Goal: Task Accomplishment & Management: Complete application form

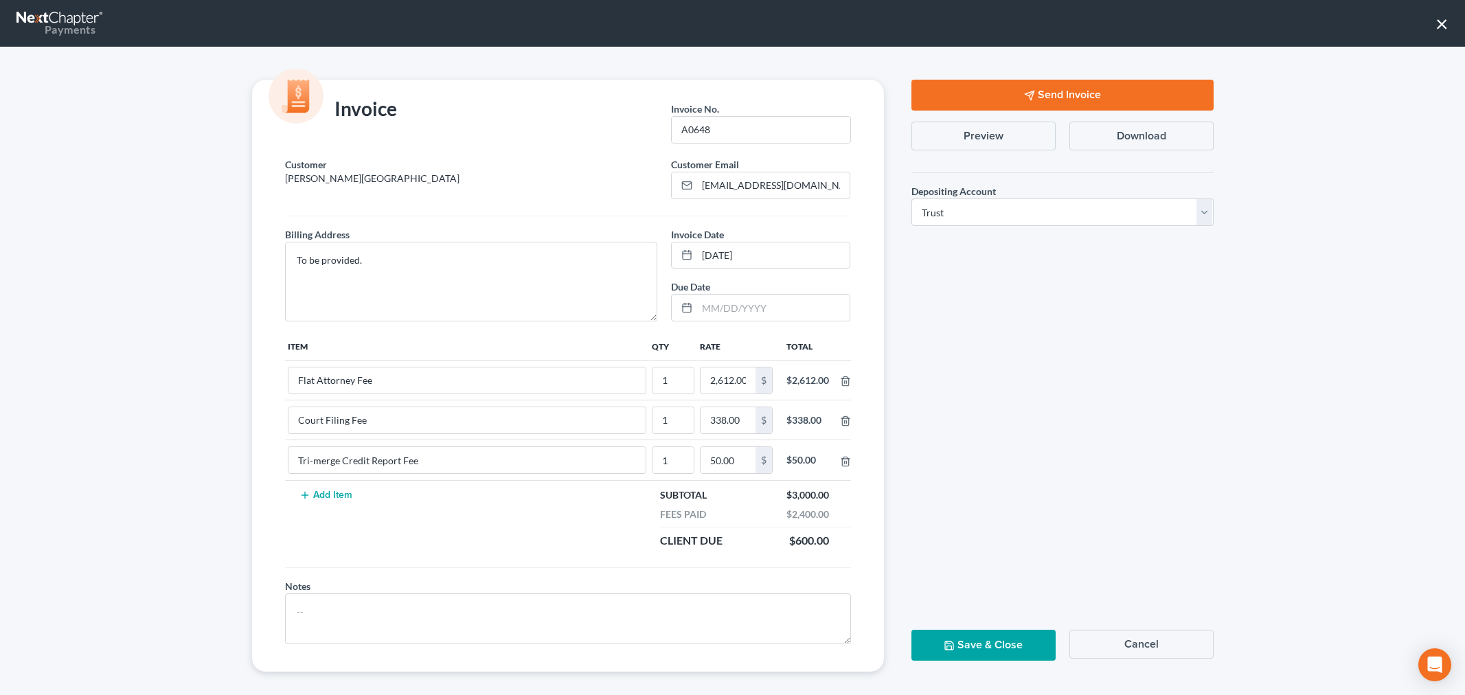
select select "1"
click at [1440, 23] on button "×" at bounding box center [1441, 23] width 13 height 22
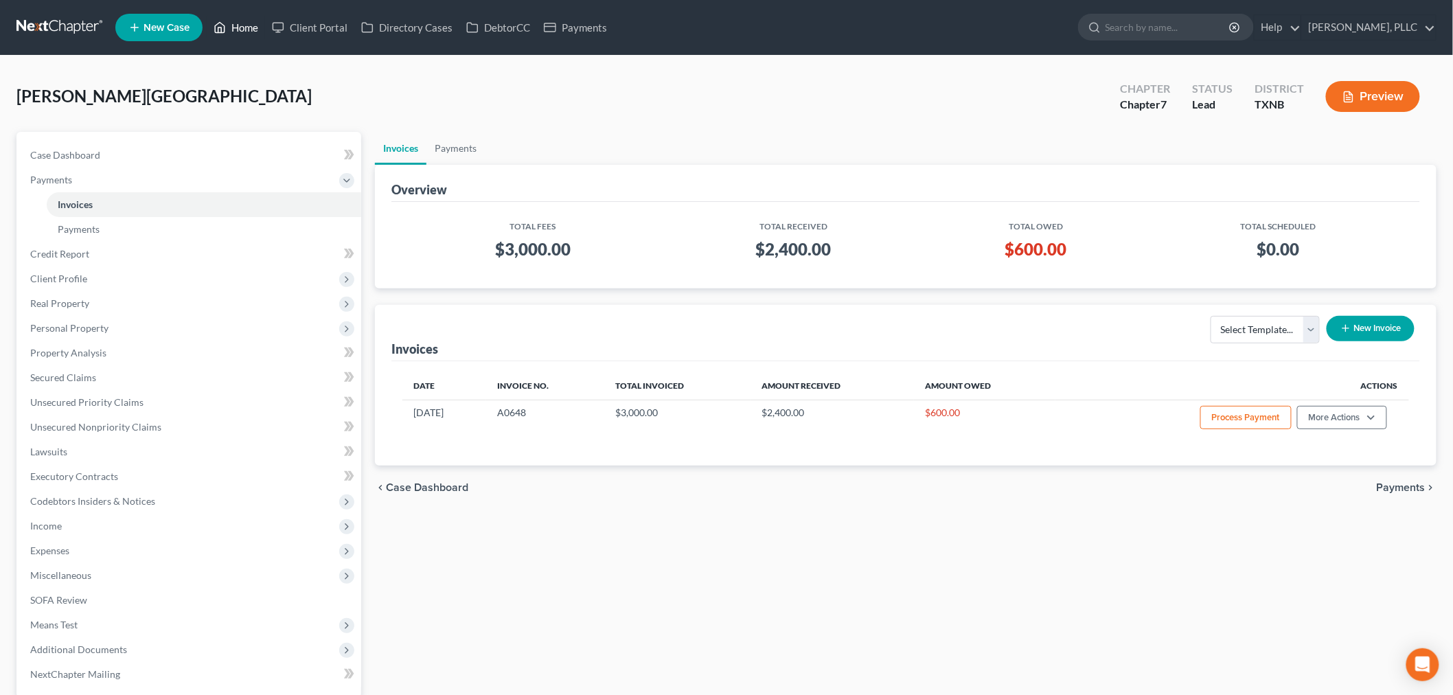
click at [249, 30] on link "Home" at bounding box center [236, 27] width 58 height 25
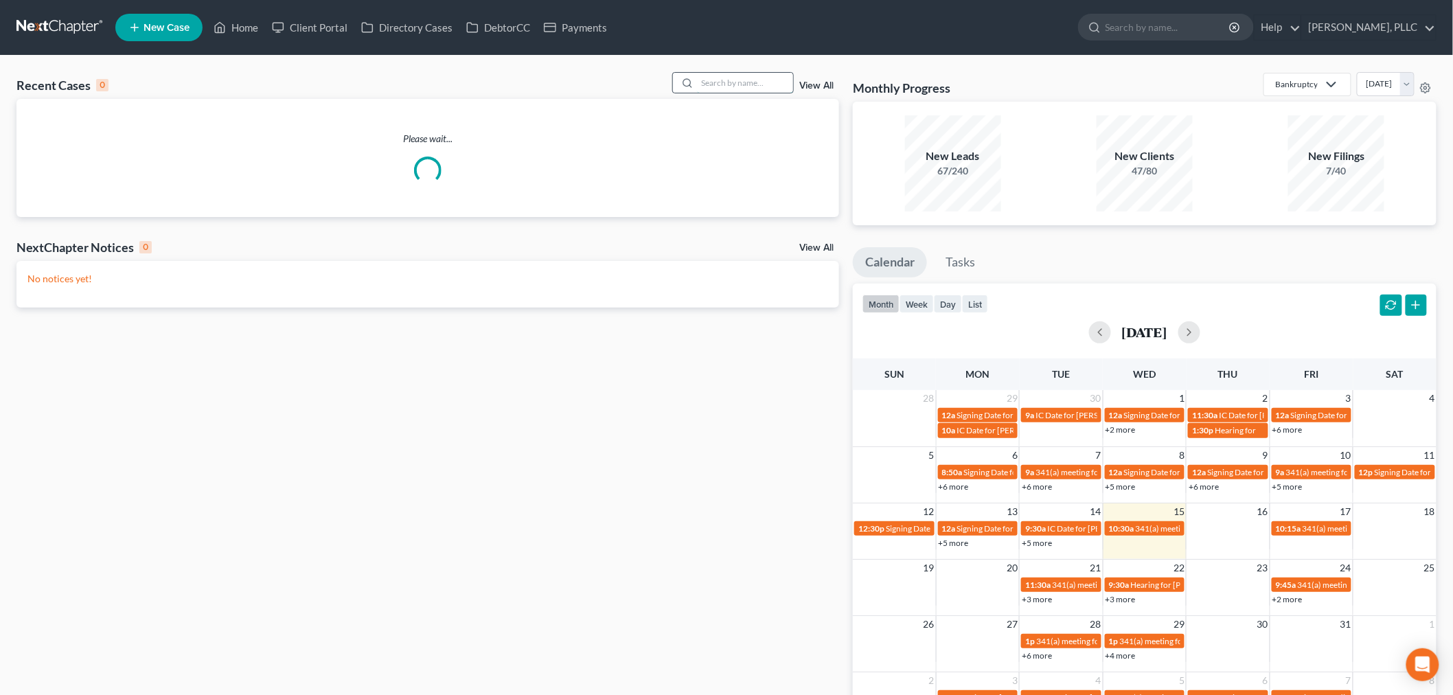
click at [740, 78] on input "search" at bounding box center [745, 83] width 96 height 20
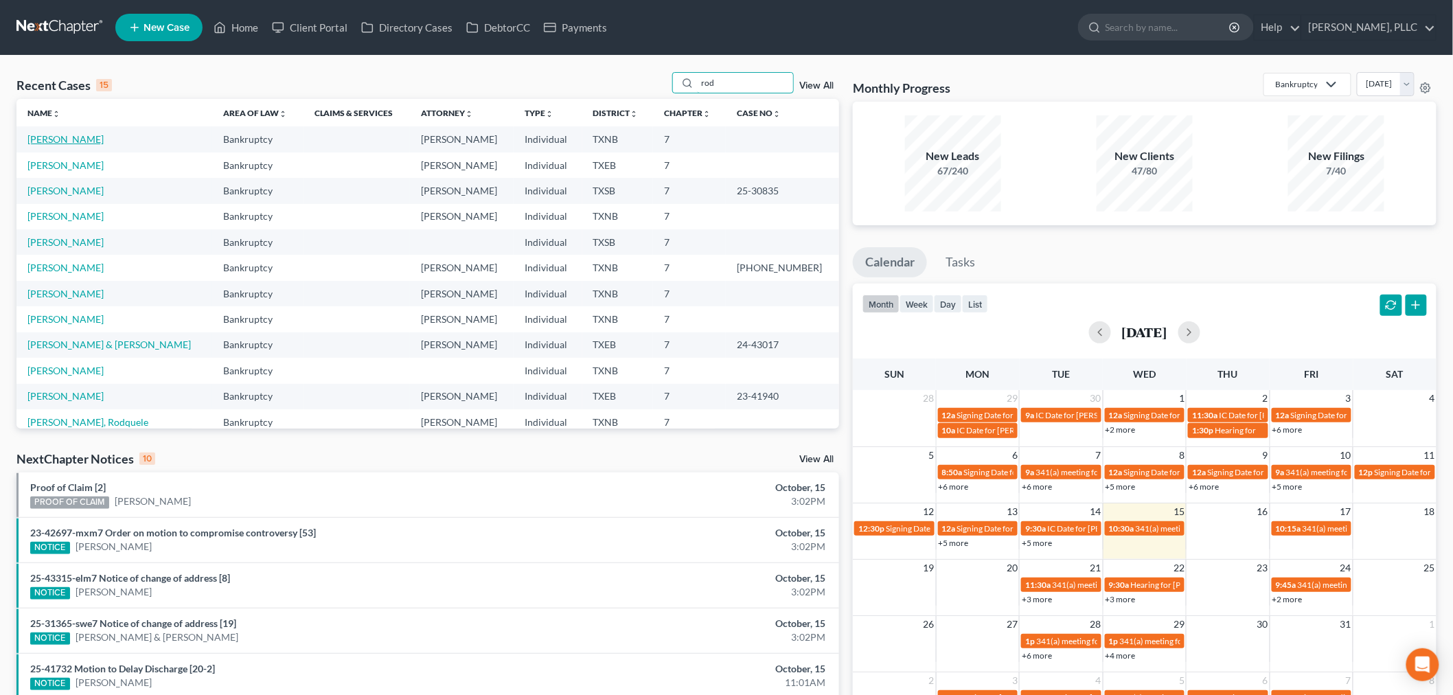
type input "rod"
click at [73, 142] on link "[PERSON_NAME]" at bounding box center [65, 139] width 76 height 12
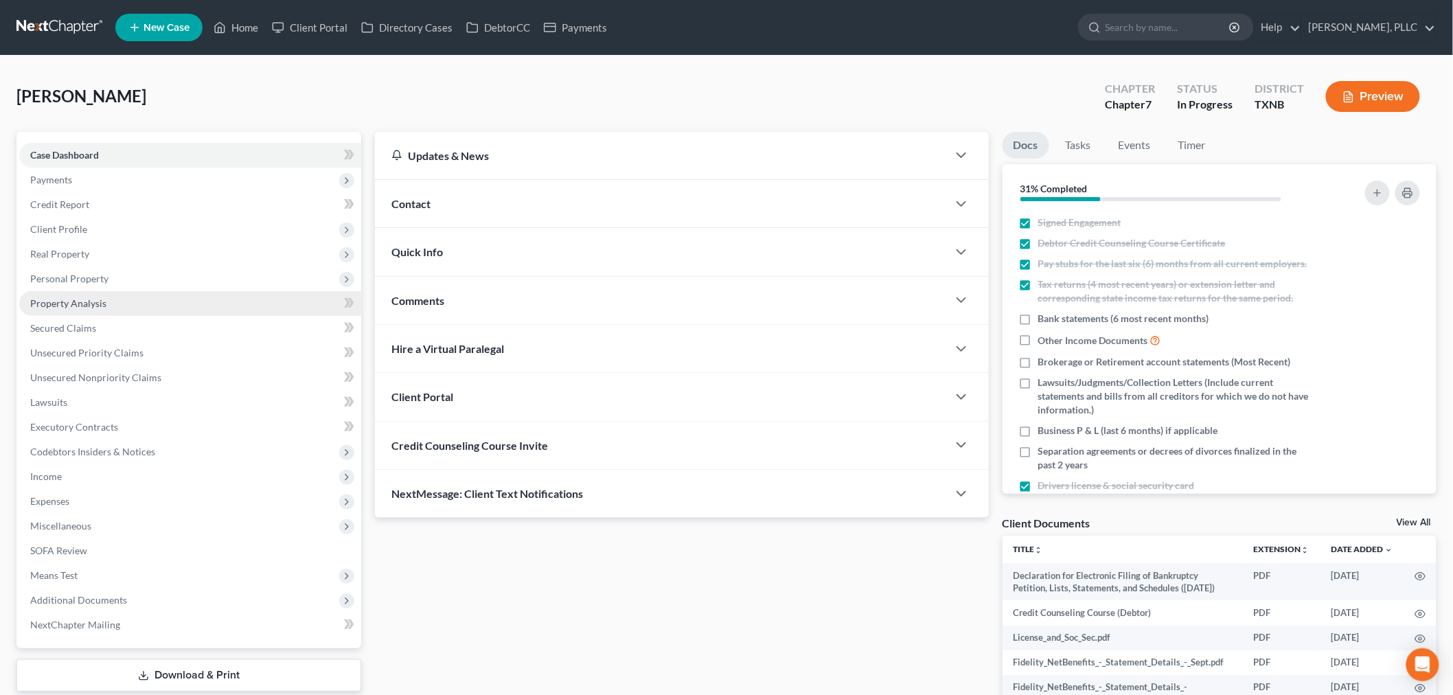
click at [66, 304] on span "Property Analysis" at bounding box center [68, 303] width 76 height 12
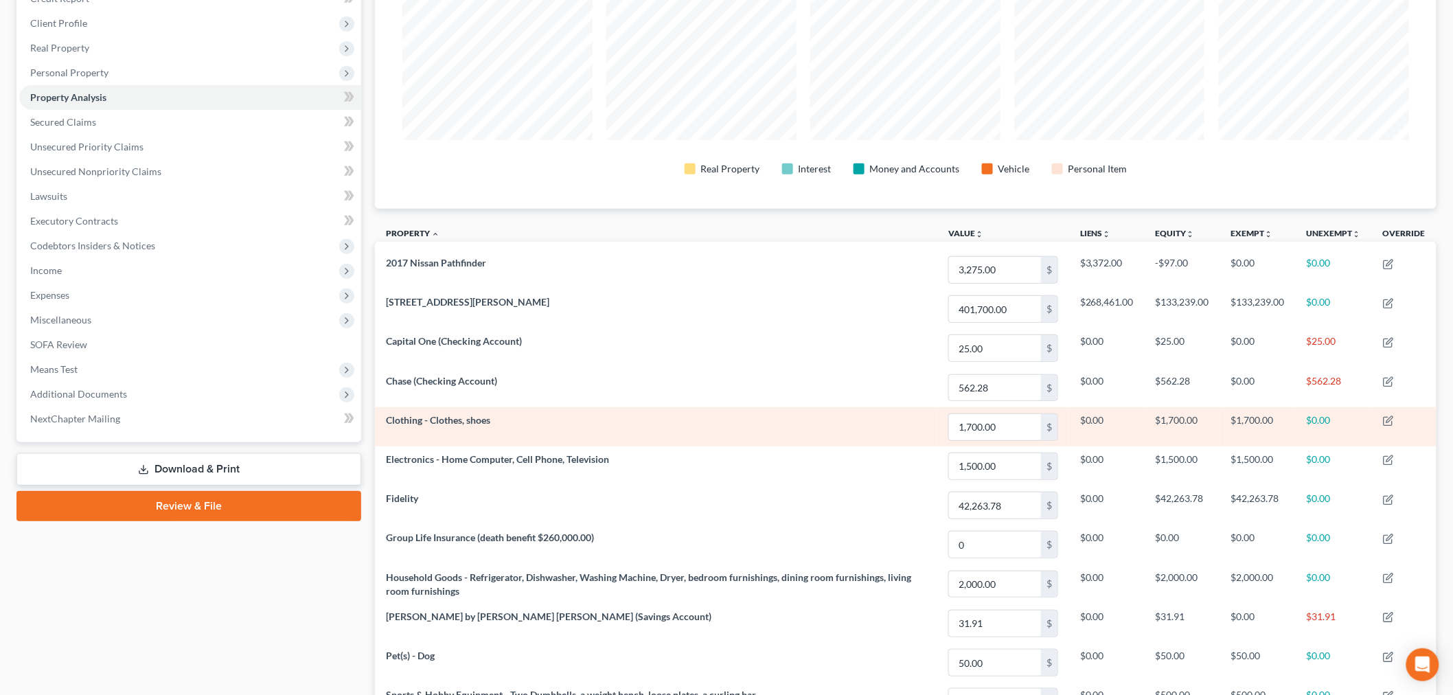
scroll to position [229, 0]
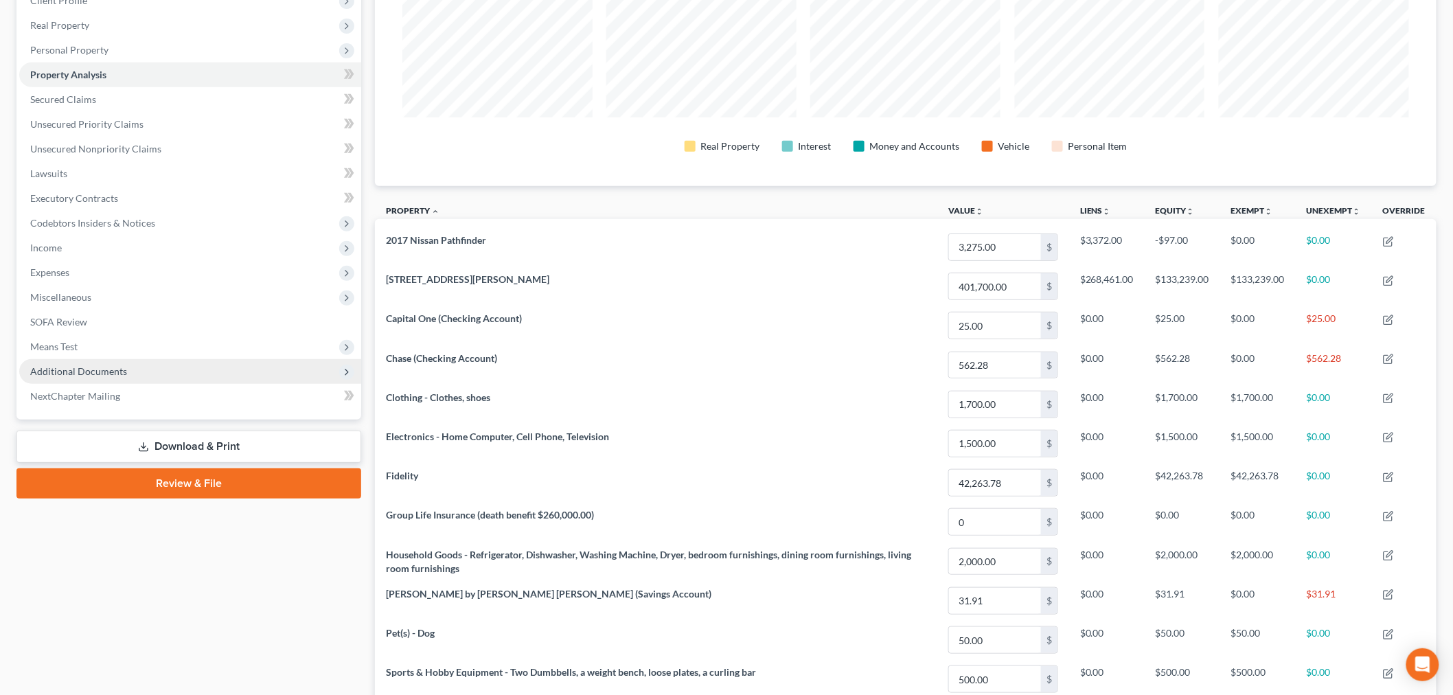
click at [91, 369] on span "Additional Documents" at bounding box center [78, 371] width 97 height 12
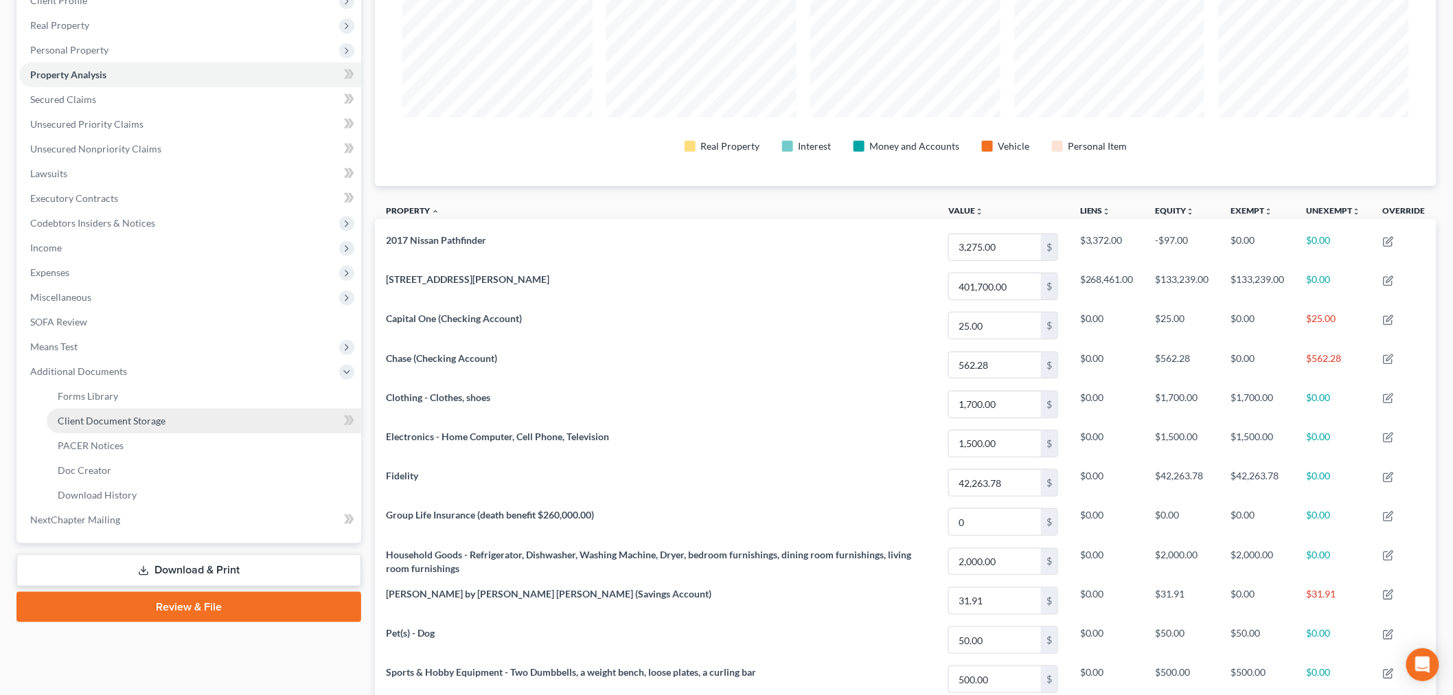
click at [99, 420] on span "Client Document Storage" at bounding box center [112, 421] width 108 height 12
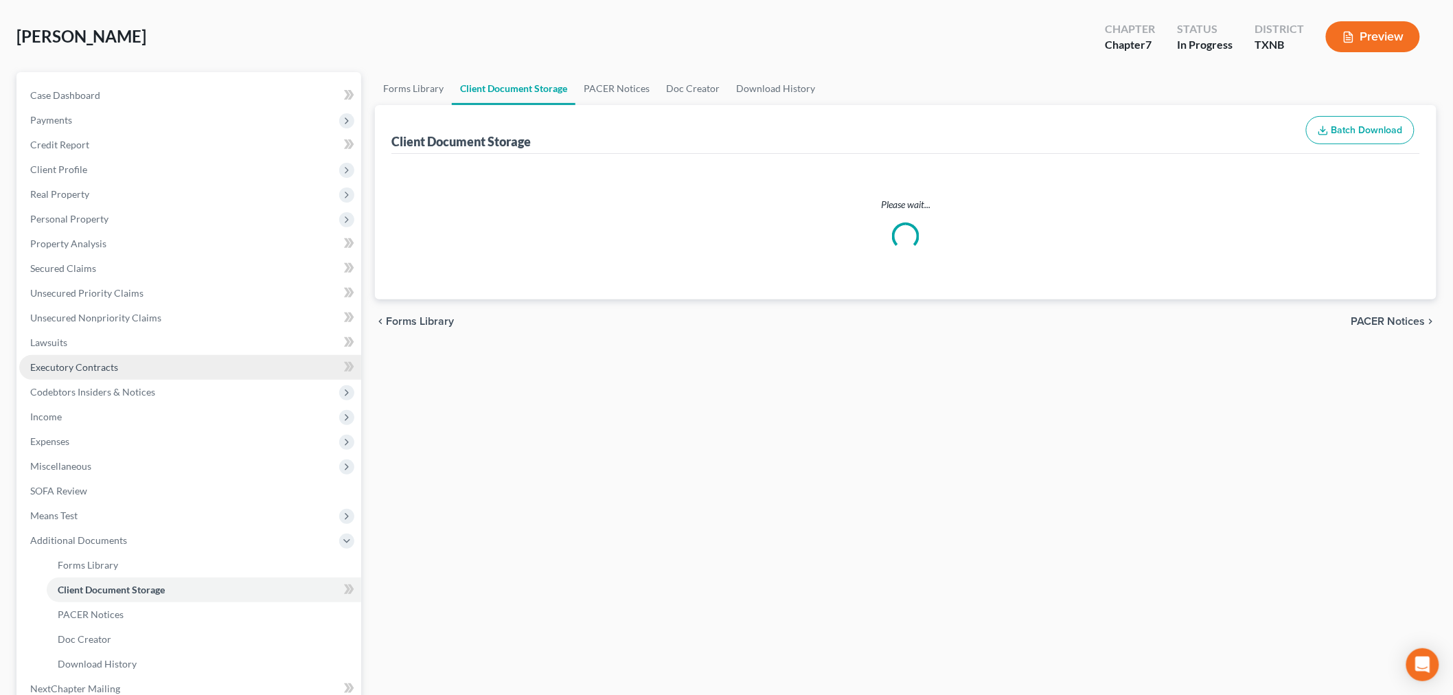
scroll to position [3, 0]
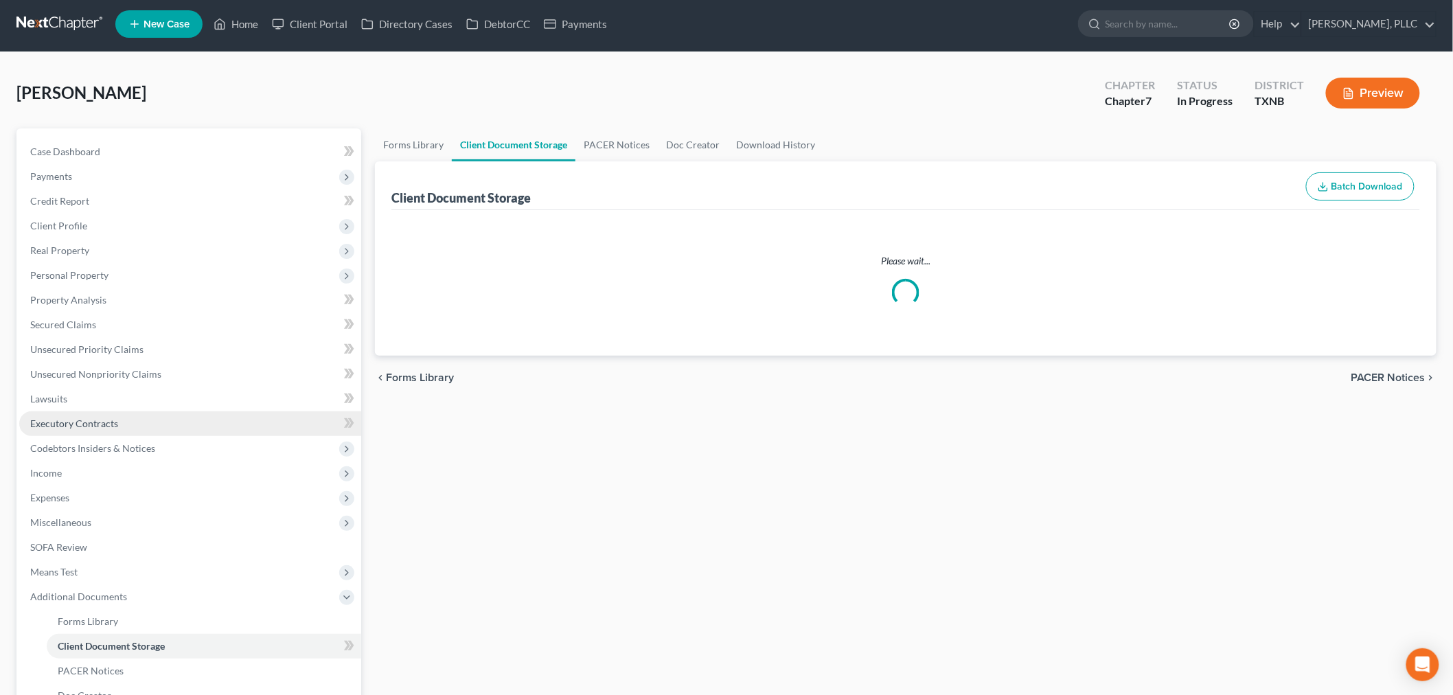
select select "6"
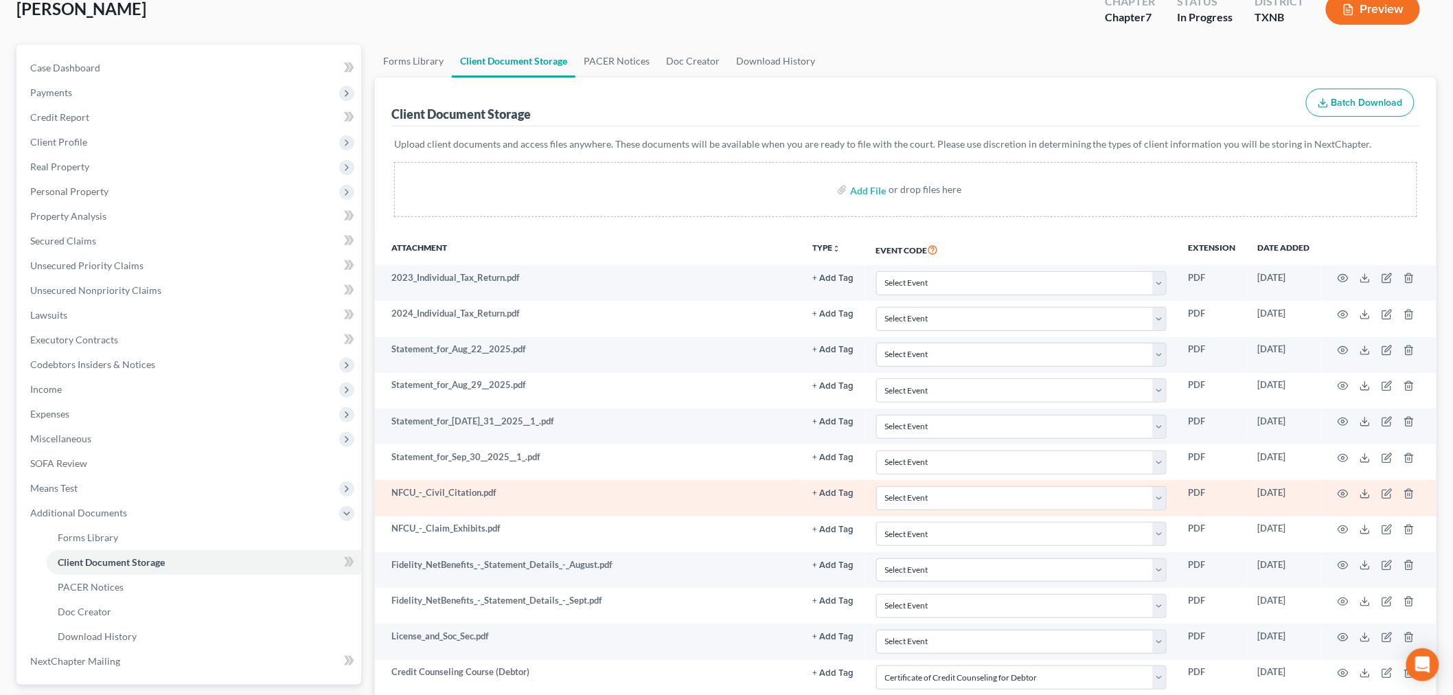
scroll to position [234, 0]
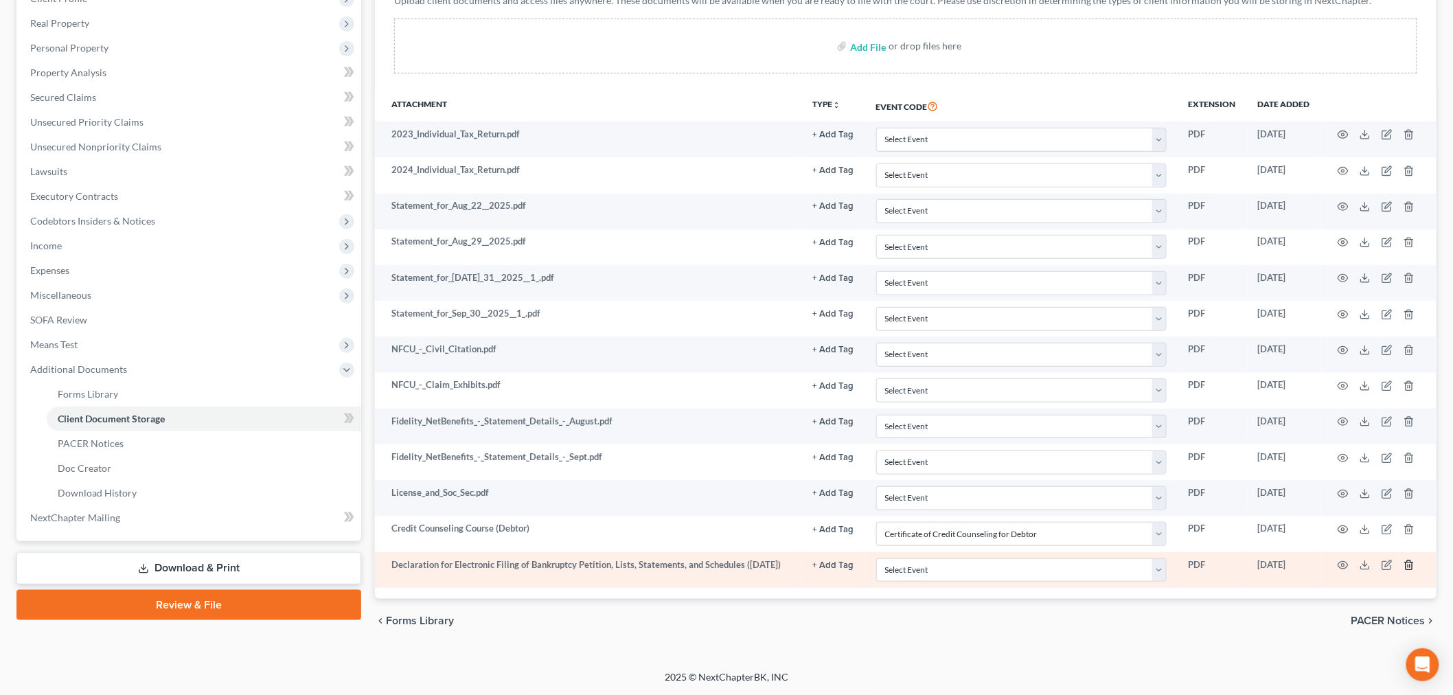
click at [1408, 565] on icon "button" at bounding box center [1409, 565] width 11 height 11
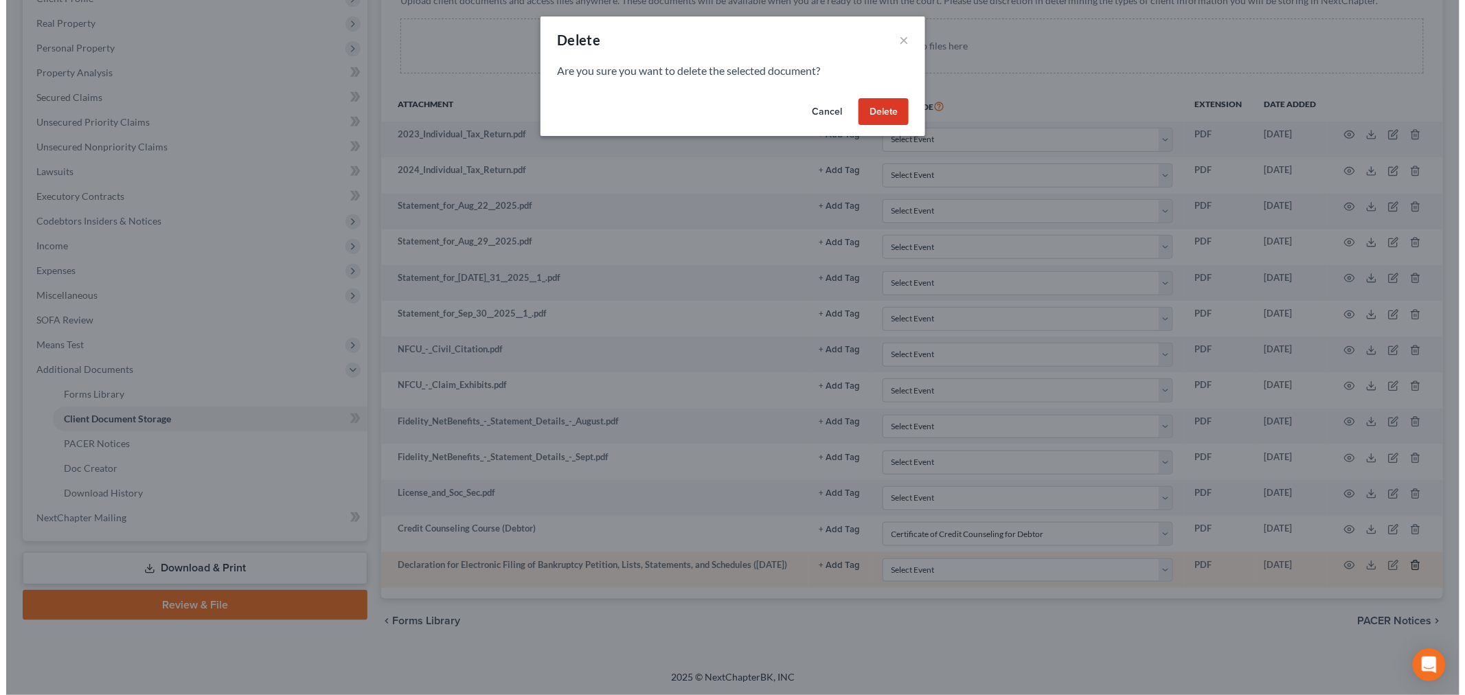
scroll to position [232, 0]
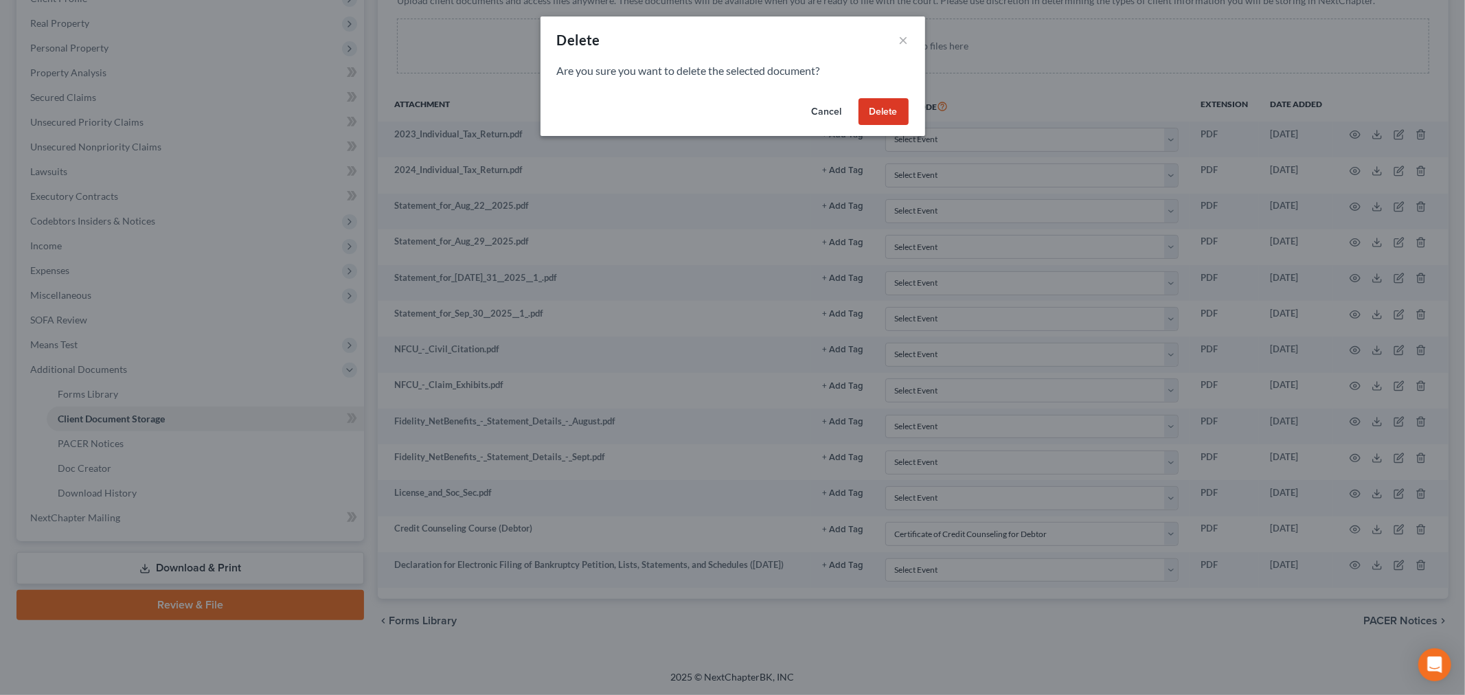
click at [889, 120] on button "Delete" at bounding box center [883, 111] width 50 height 27
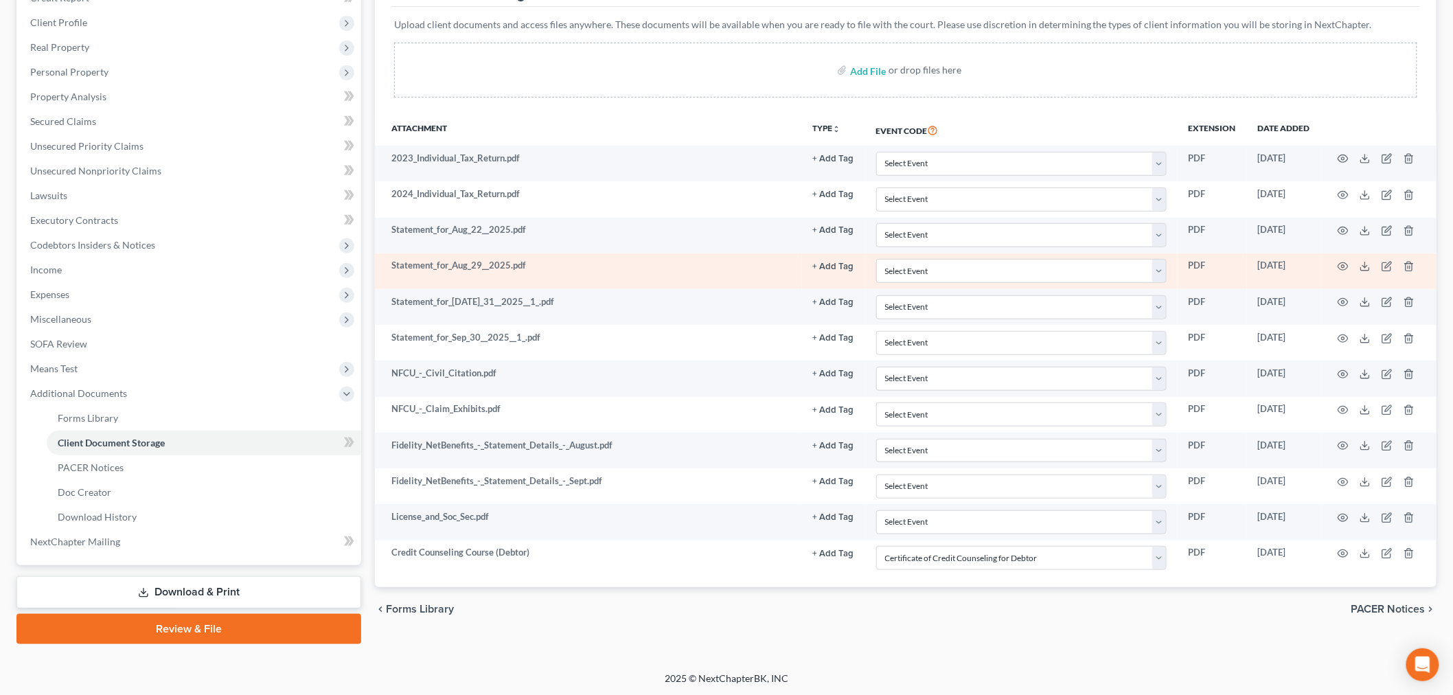
scroll to position [0, 0]
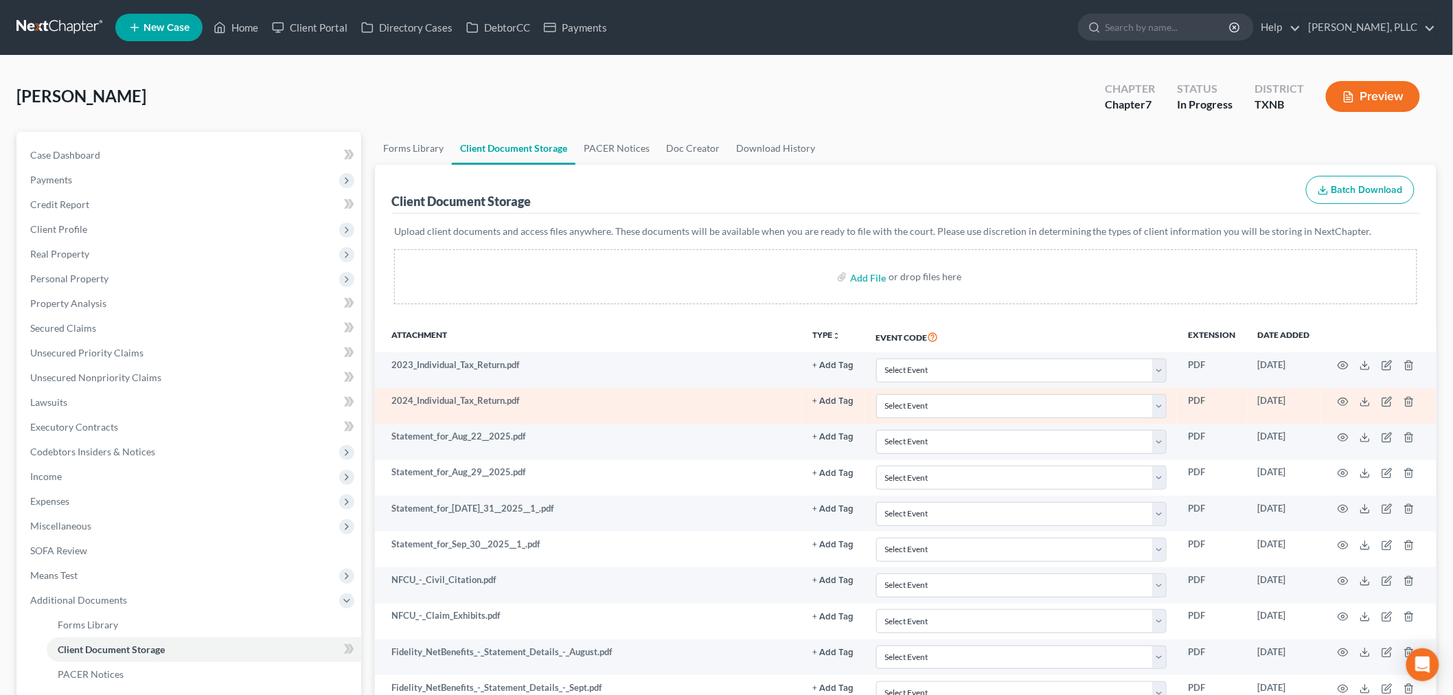
select select "6"
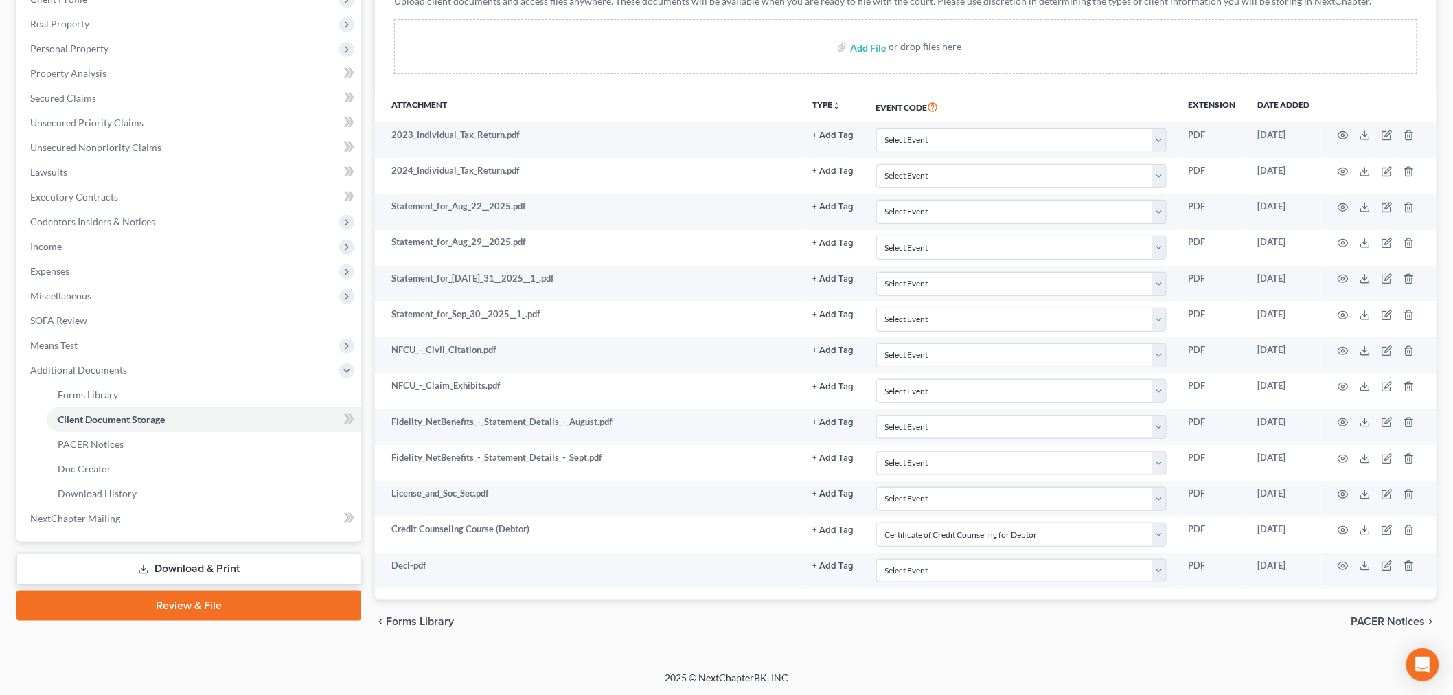
scroll to position [232, 0]
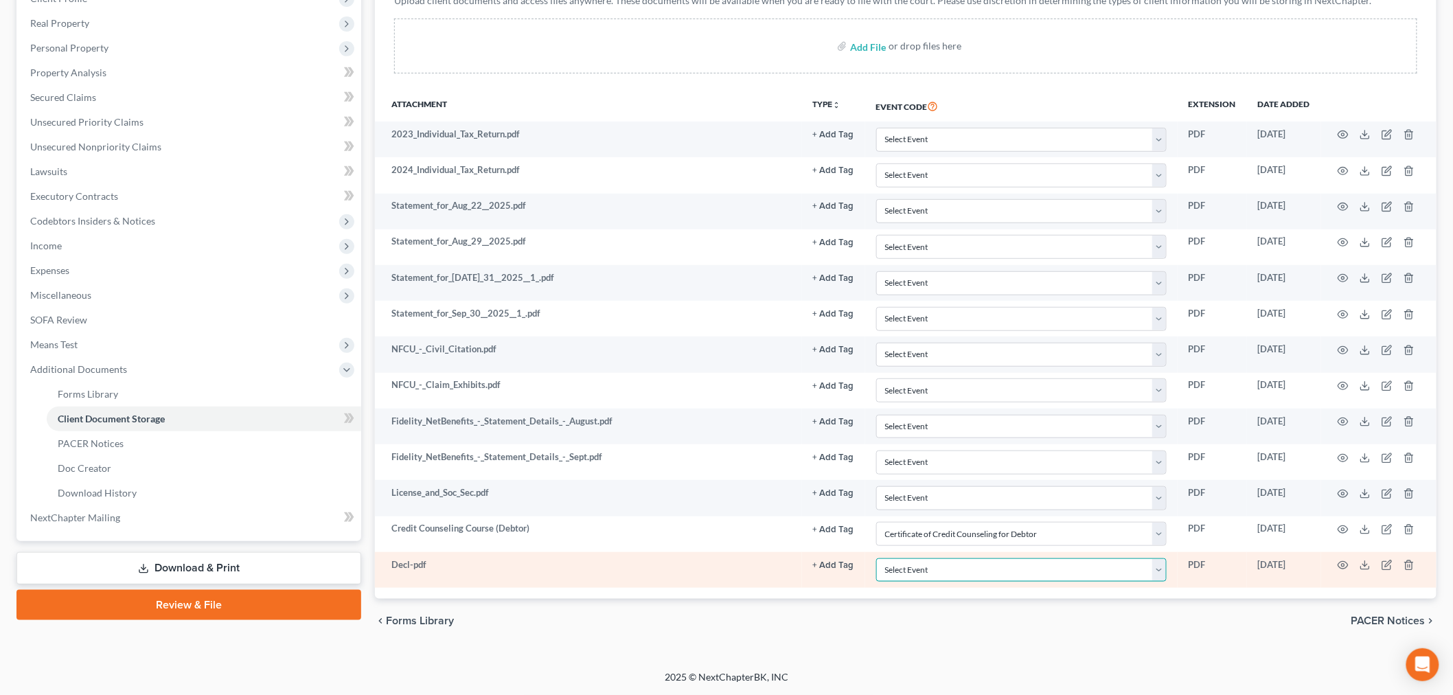
click at [1162, 565] on select "Select Event 20 Largest unsecured creditors Amended petition Attachment to Volu…" at bounding box center [1021, 570] width 291 height 24
select select "19"
click at [876, 558] on select "Select Event 20 Largest unsecured creditors Amended petition Attachment to Volu…" at bounding box center [1021, 570] width 291 height 24
click at [1342, 562] on icon "button" at bounding box center [1344, 566] width 10 height 8
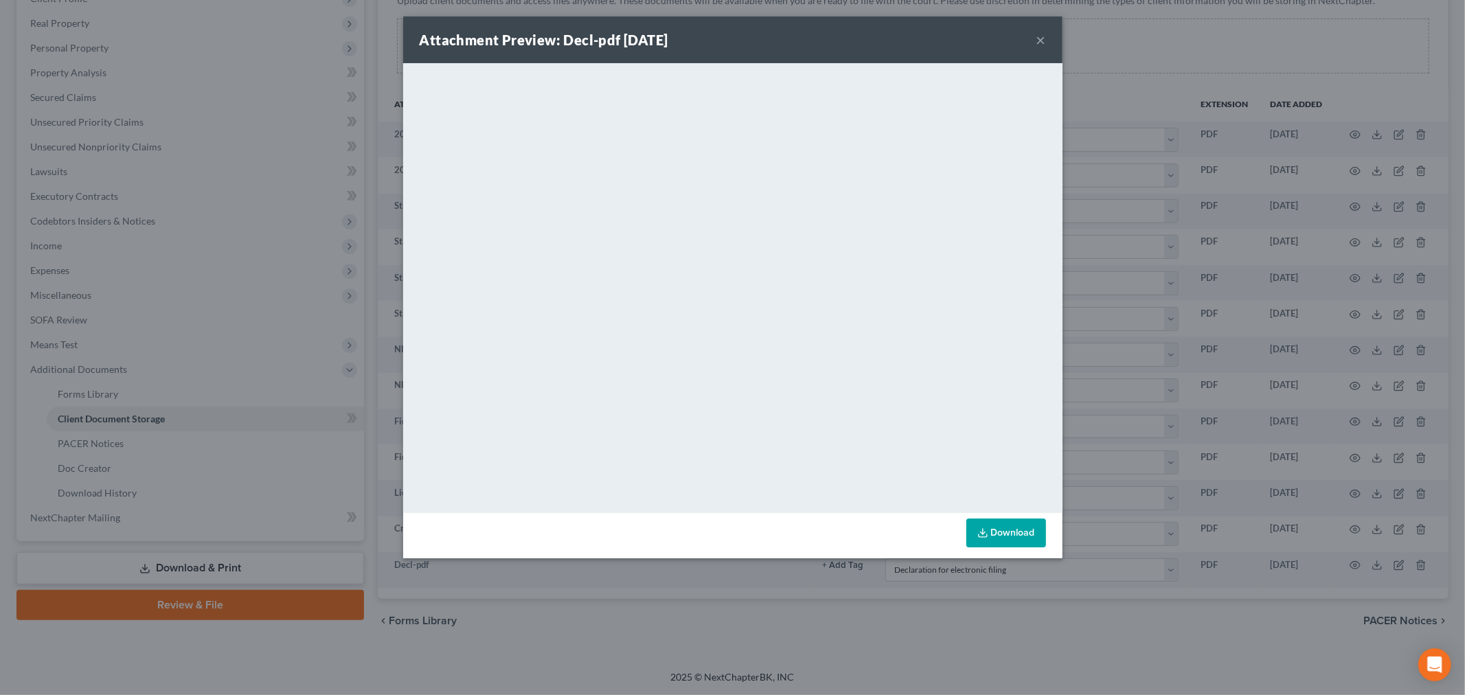
click at [1040, 39] on button "×" at bounding box center [1041, 40] width 10 height 16
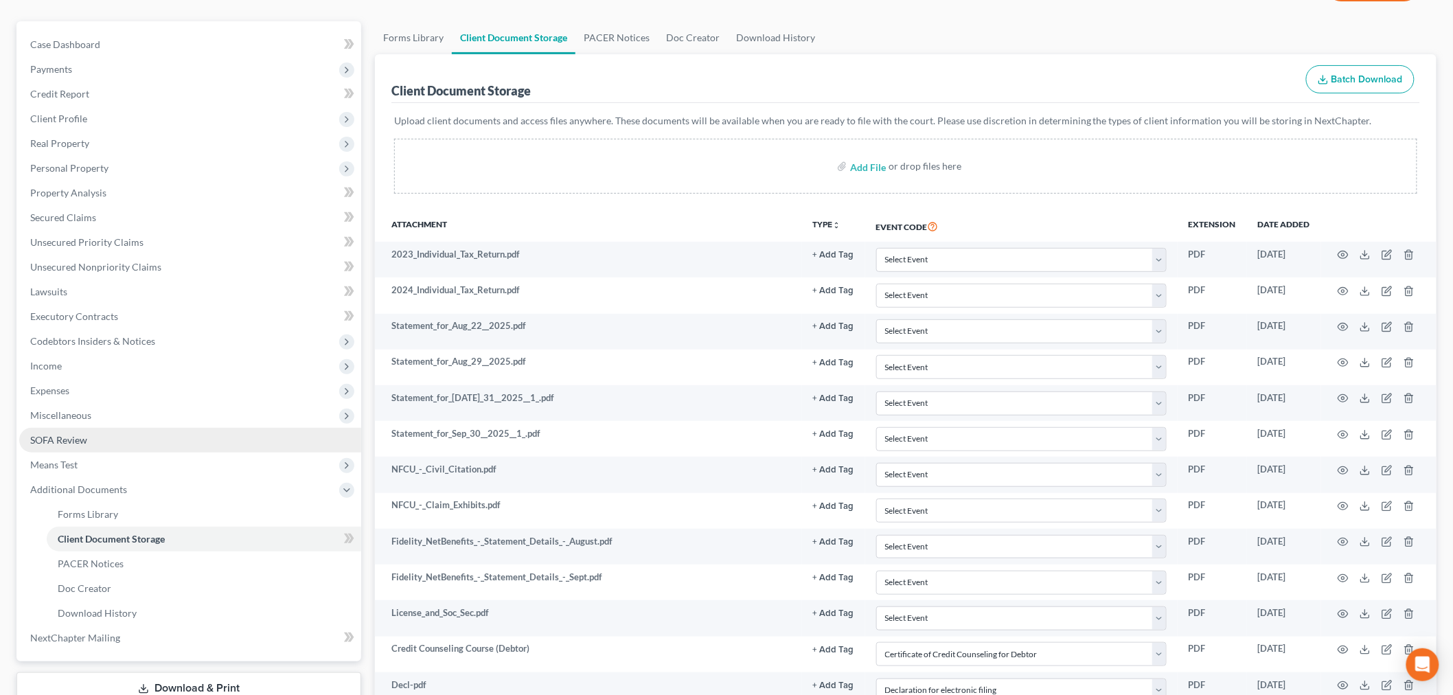
scroll to position [80, 0]
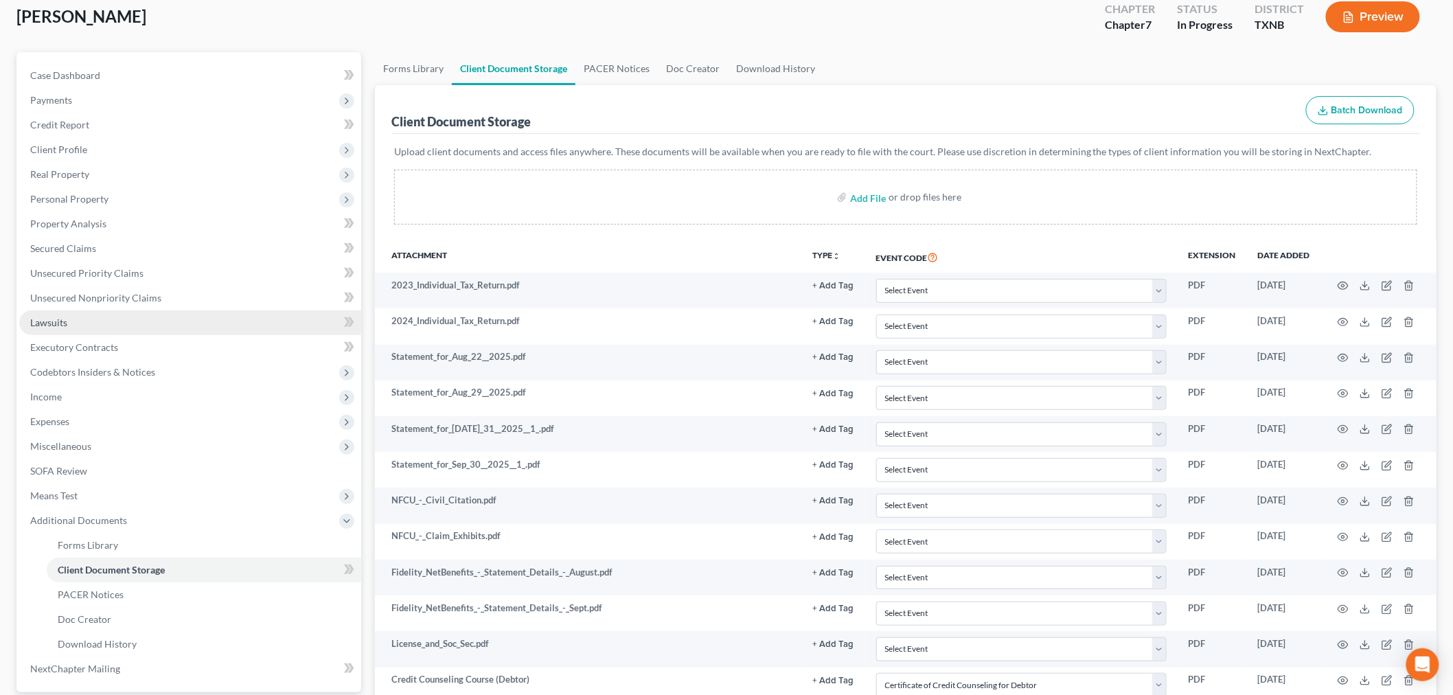
click at [77, 317] on link "Lawsuits" at bounding box center [190, 322] width 342 height 25
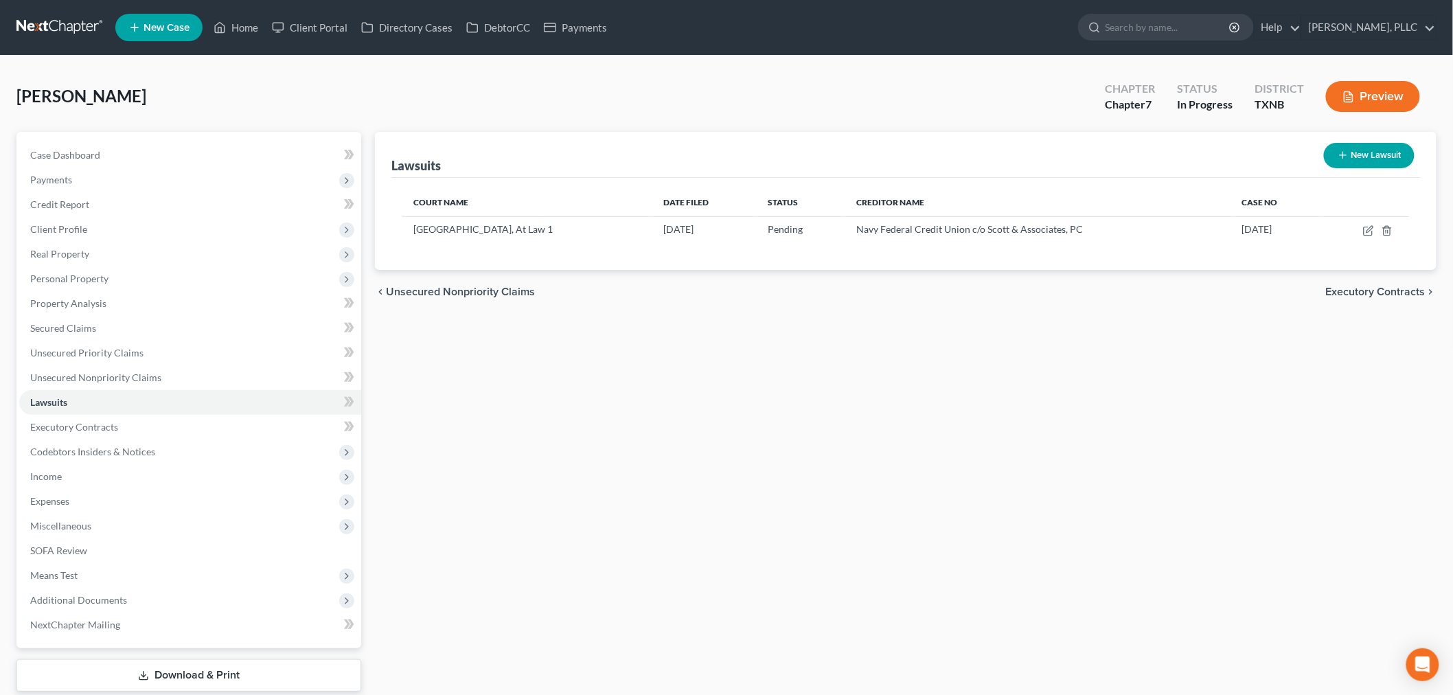
click at [615, 445] on div "Lawsuits New Lawsuit Court Name Date Filed Status Creditor Name Case No [GEOGRA…" at bounding box center [906, 429] width 1076 height 595
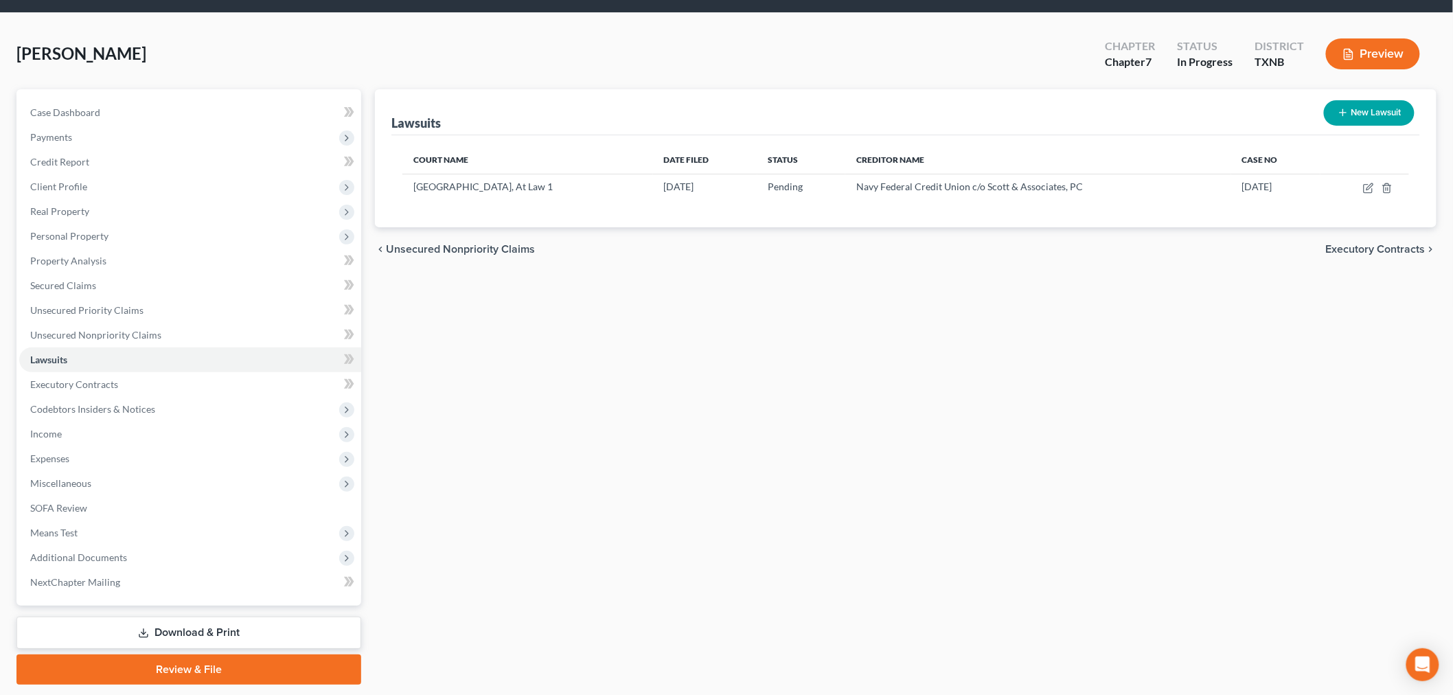
scroll to position [83, 0]
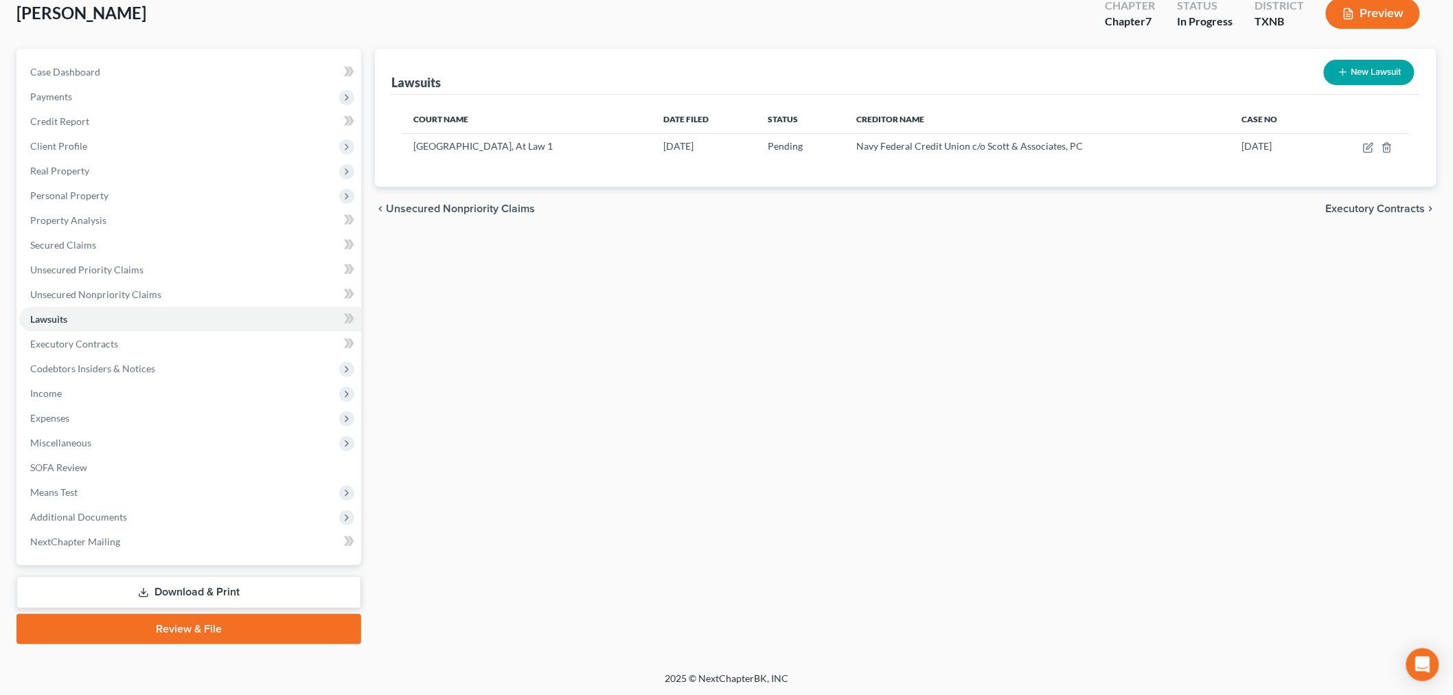
click at [181, 594] on link "Download & Print" at bounding box center [188, 592] width 345 height 32
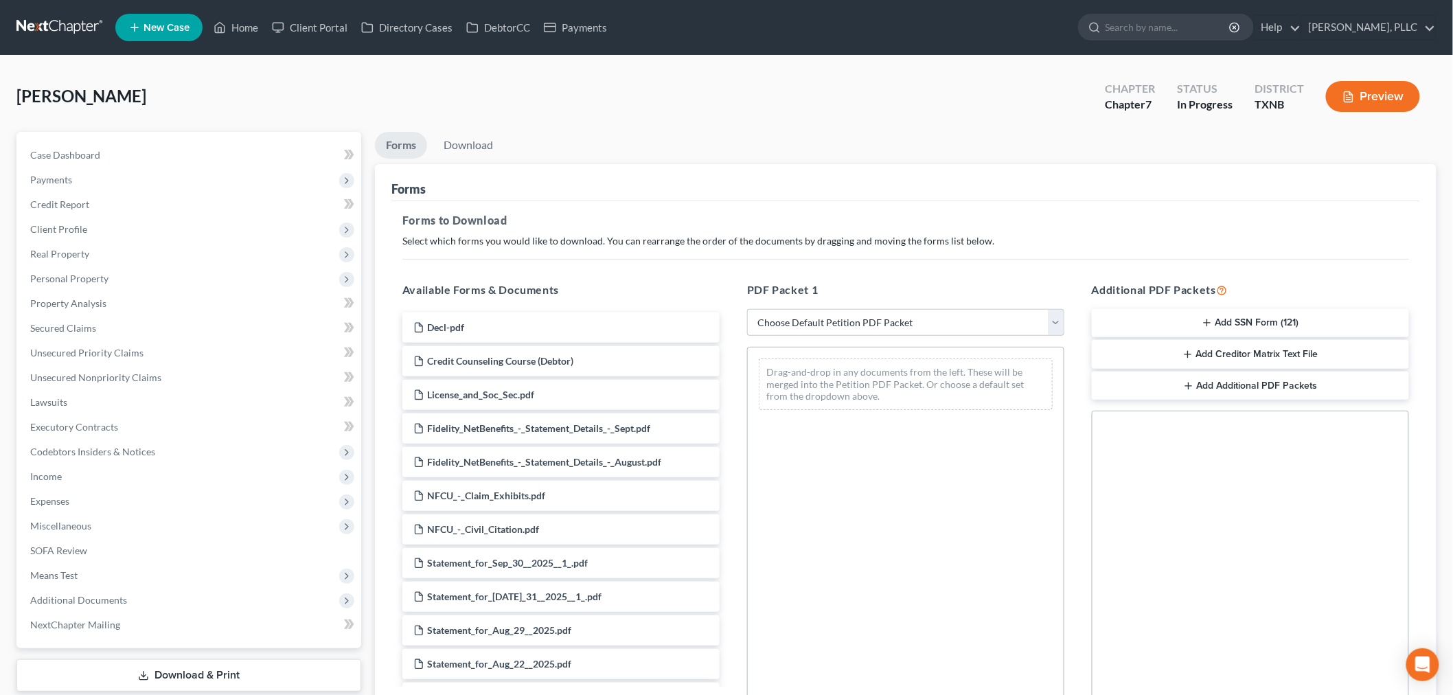
click at [1178, 330] on button "Add SSN Form (121)" at bounding box center [1250, 323] width 317 height 29
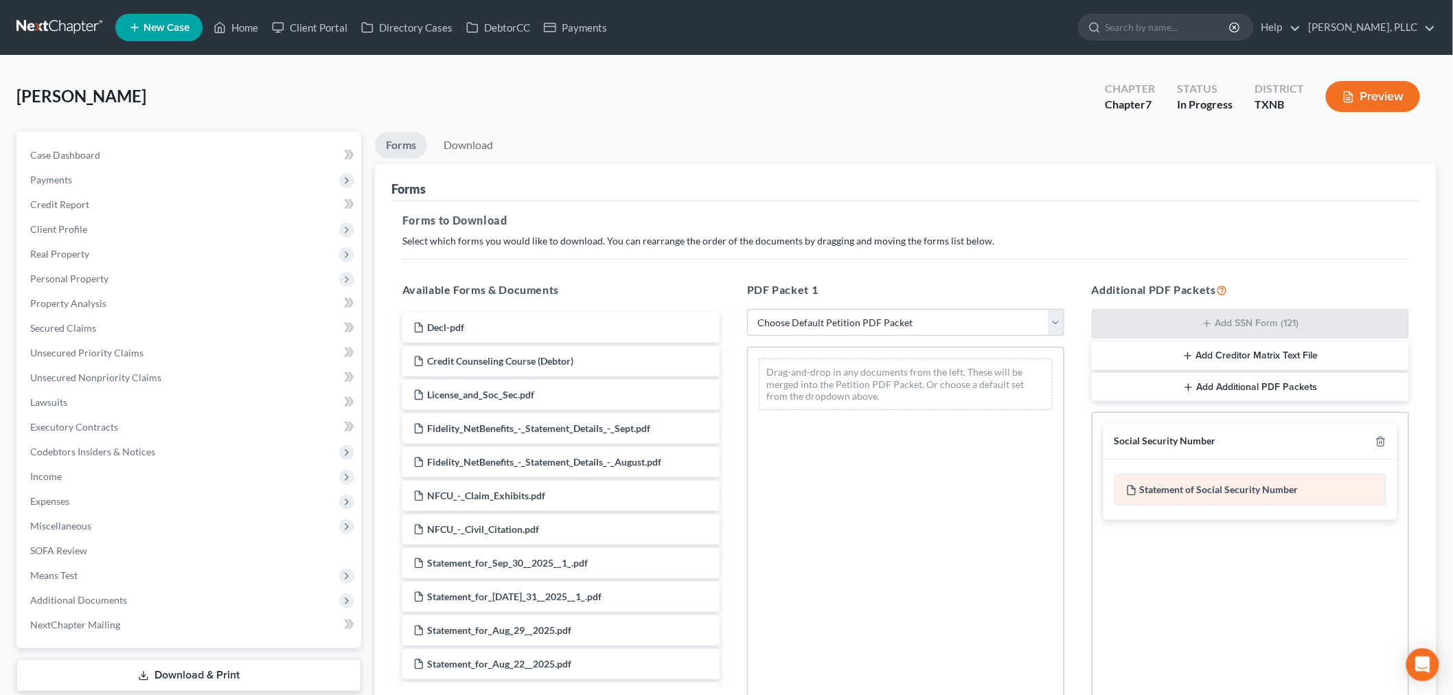
scroll to position [153, 0]
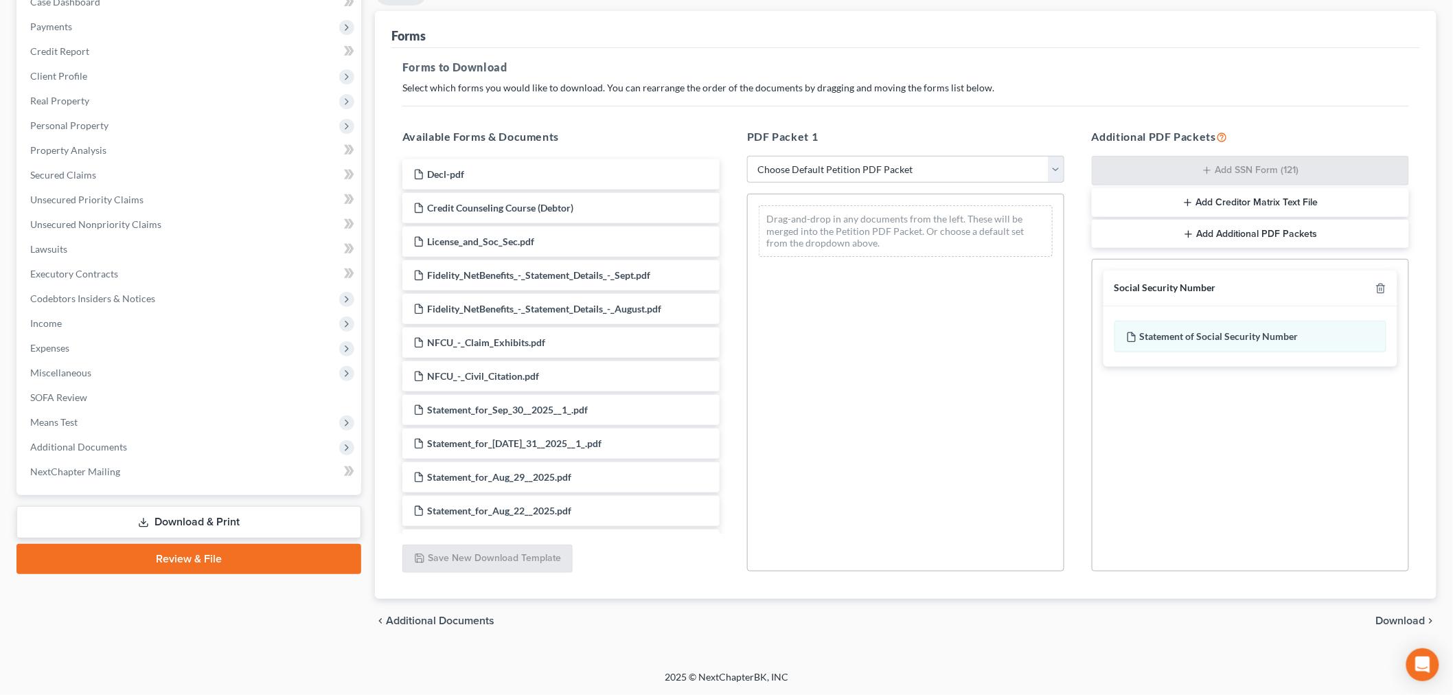
click at [1419, 622] on span "Download" at bounding box center [1400, 620] width 49 height 11
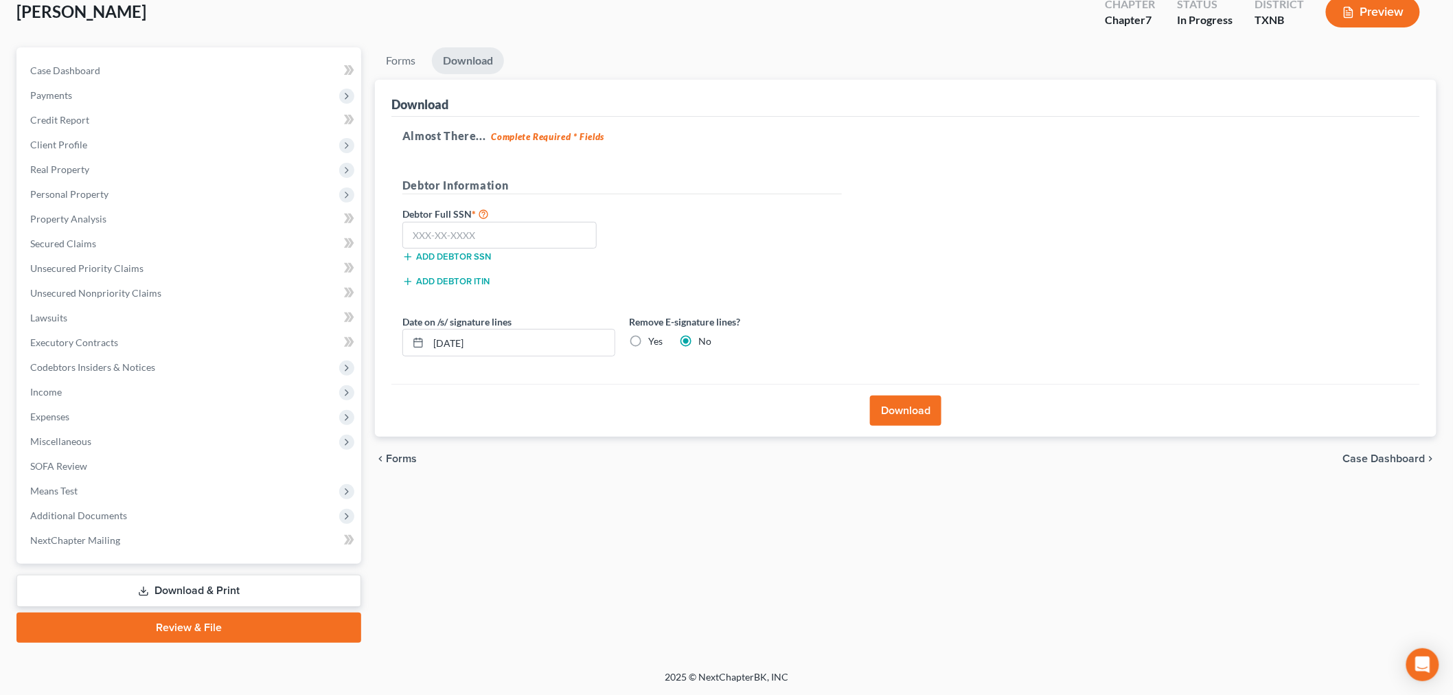
scroll to position [83, 0]
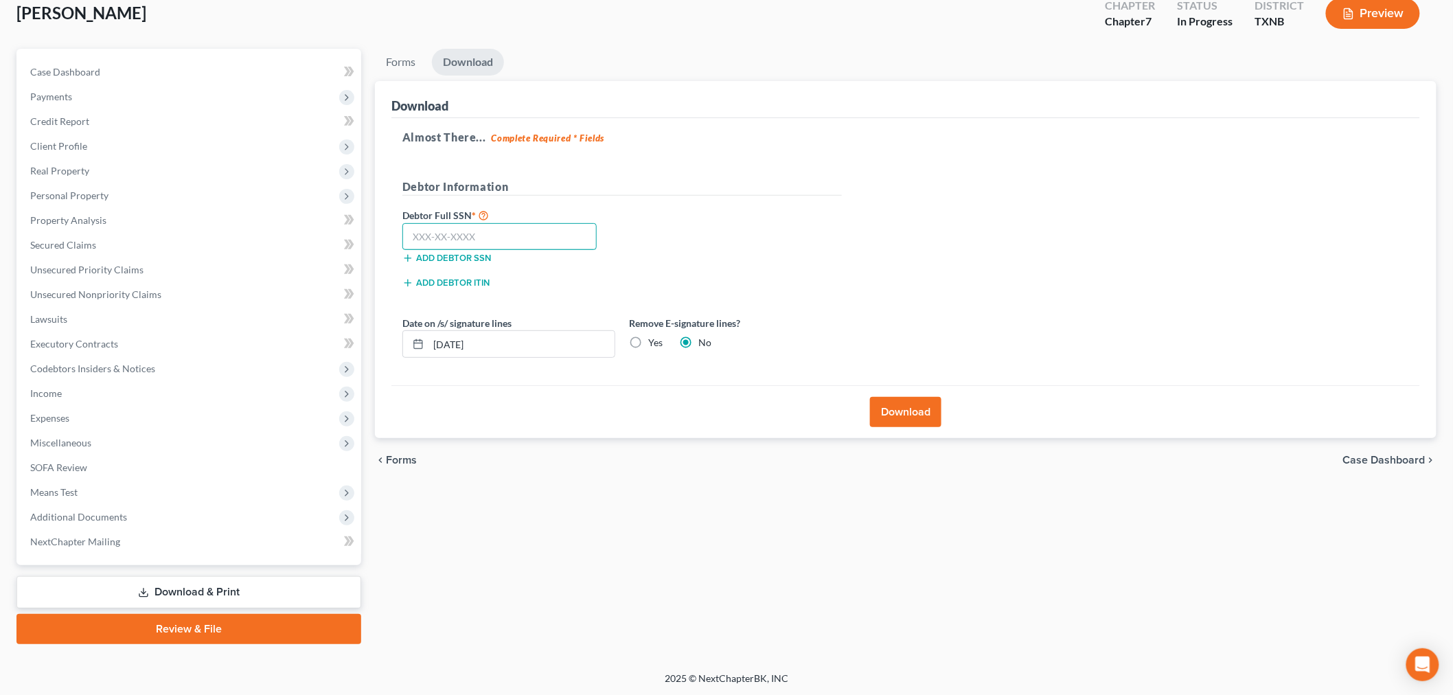
click at [468, 244] on input "text" at bounding box center [499, 236] width 194 height 27
type input "136-92-5034"
click at [687, 218] on div "Debtor Full SSN * 136-92-5034 Add debtor SSN" at bounding box center [622, 241] width 453 height 69
click at [911, 412] on button "Download" at bounding box center [905, 412] width 71 height 30
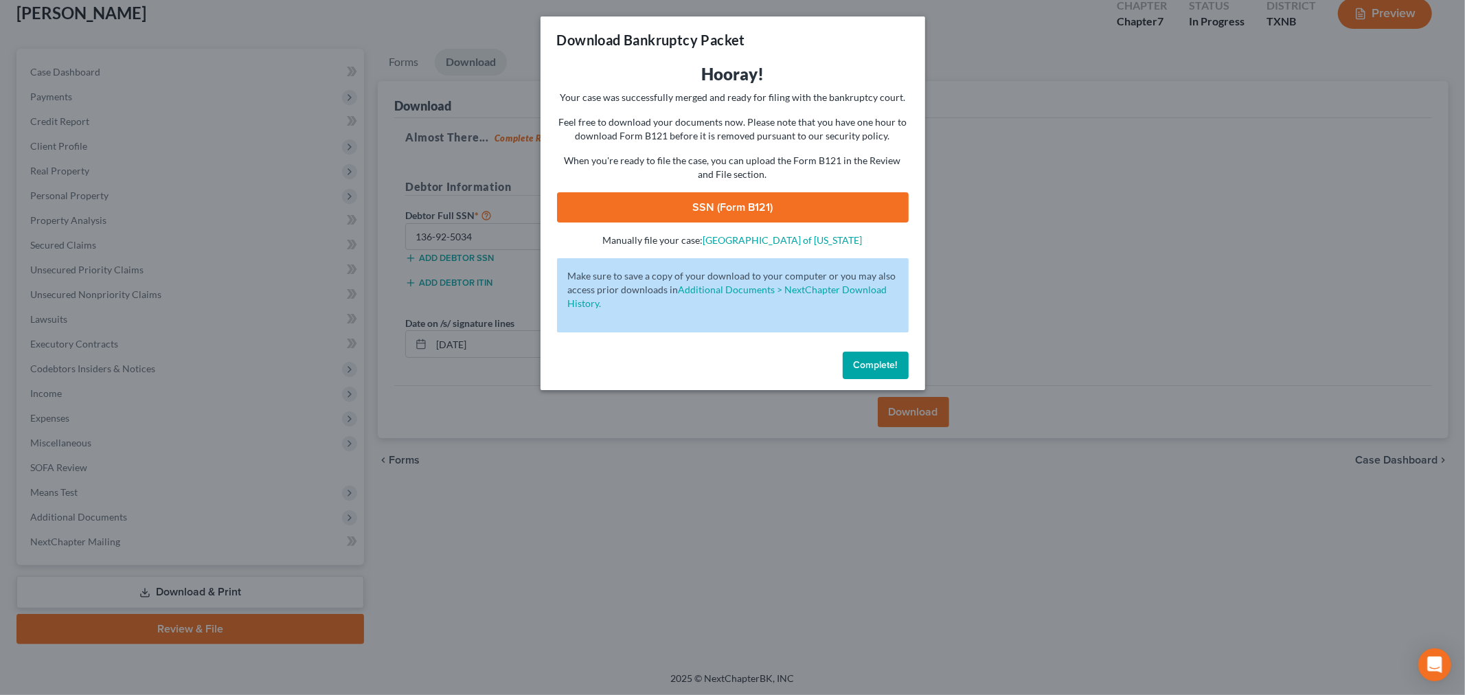
click at [761, 214] on link "SSN (Form B121)" at bounding box center [733, 207] width 352 height 30
click at [869, 360] on span "Complete!" at bounding box center [876, 365] width 44 height 12
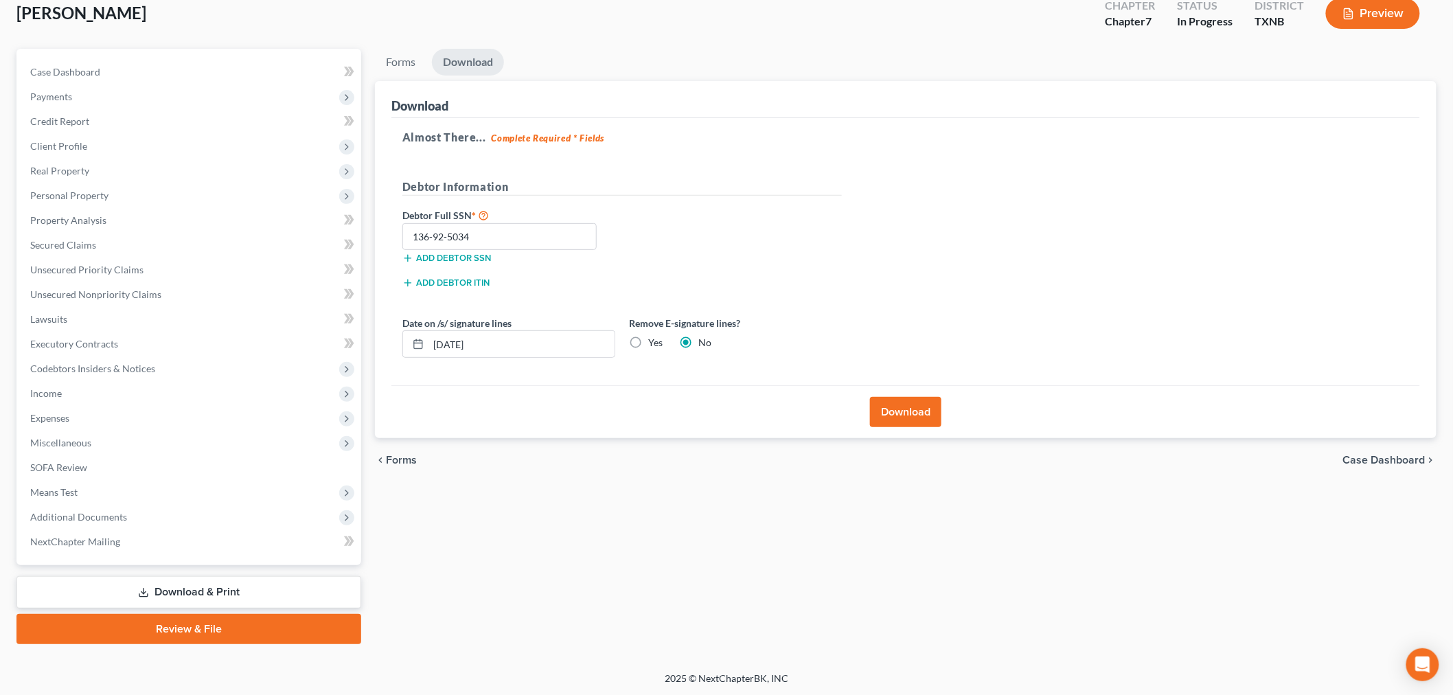
click at [258, 633] on link "Review & File" at bounding box center [188, 629] width 345 height 30
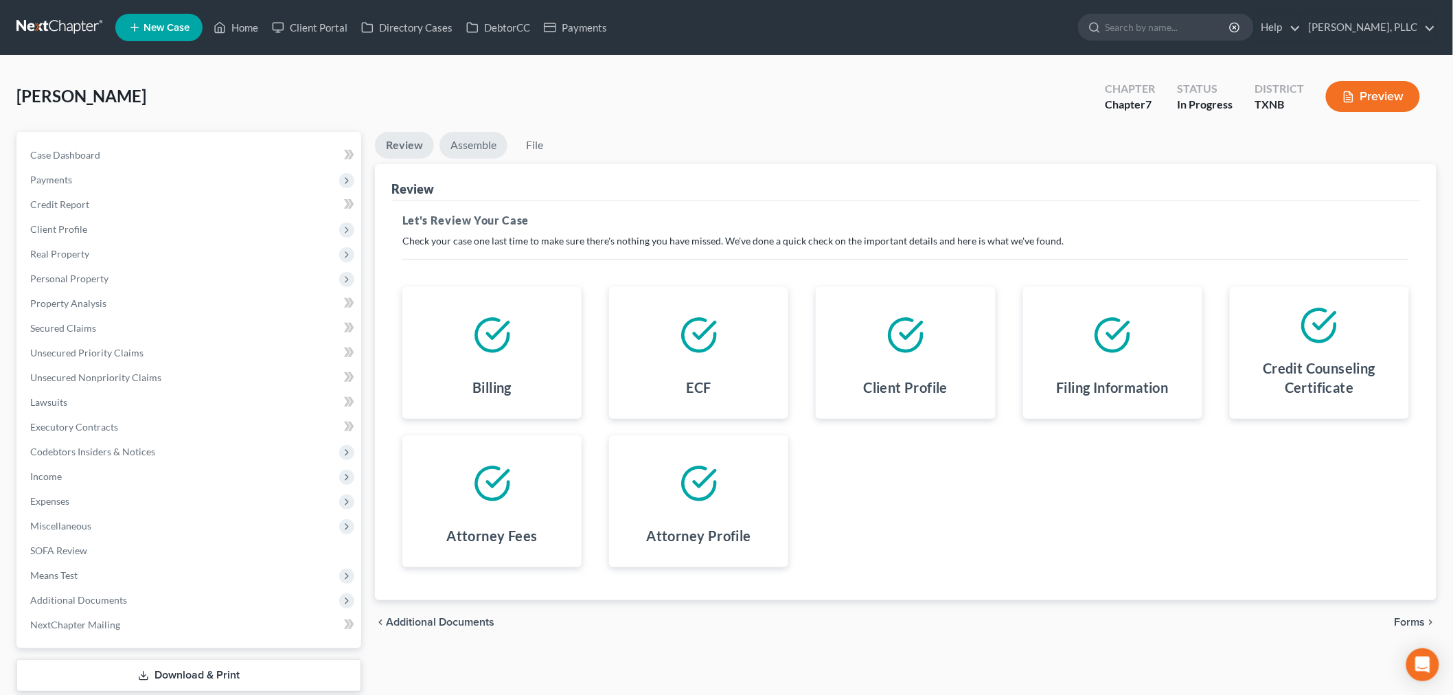
click at [468, 151] on link "Assemble" at bounding box center [474, 145] width 68 height 27
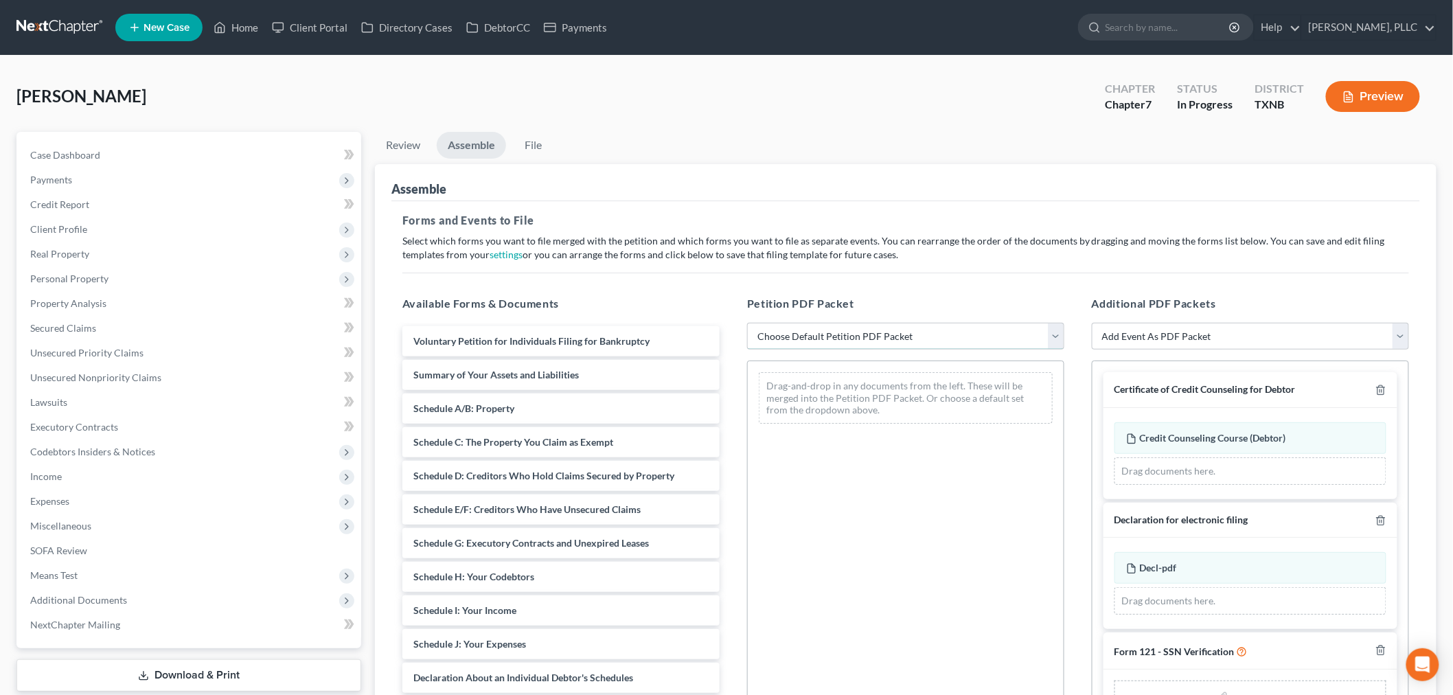
click at [793, 337] on select "Choose Default Petition PDF Packet Complete Bankruptcy Petition (all forms and …" at bounding box center [905, 336] width 317 height 27
select select "0"
click at [747, 323] on select "Choose Default Petition PDF Packet Complete Bankruptcy Petition (all forms and …" at bounding box center [905, 336] width 317 height 27
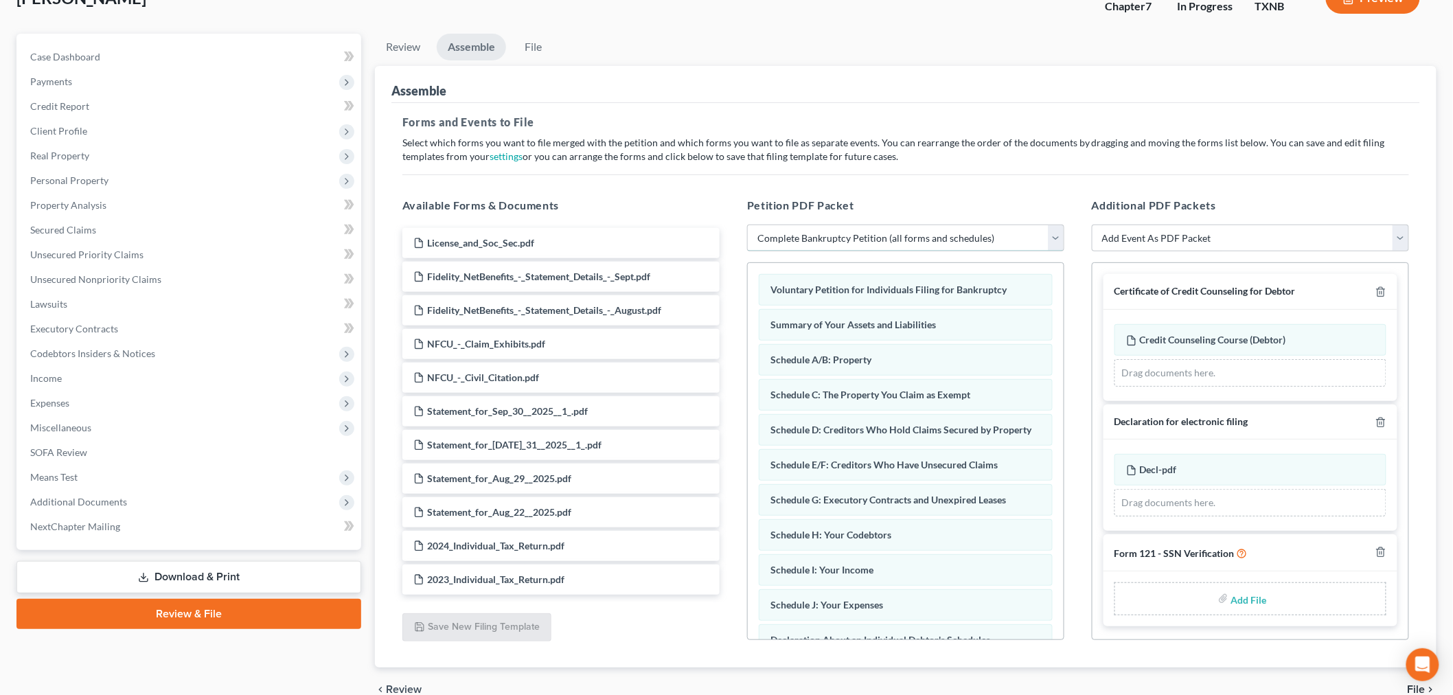
scroll to position [167, 0]
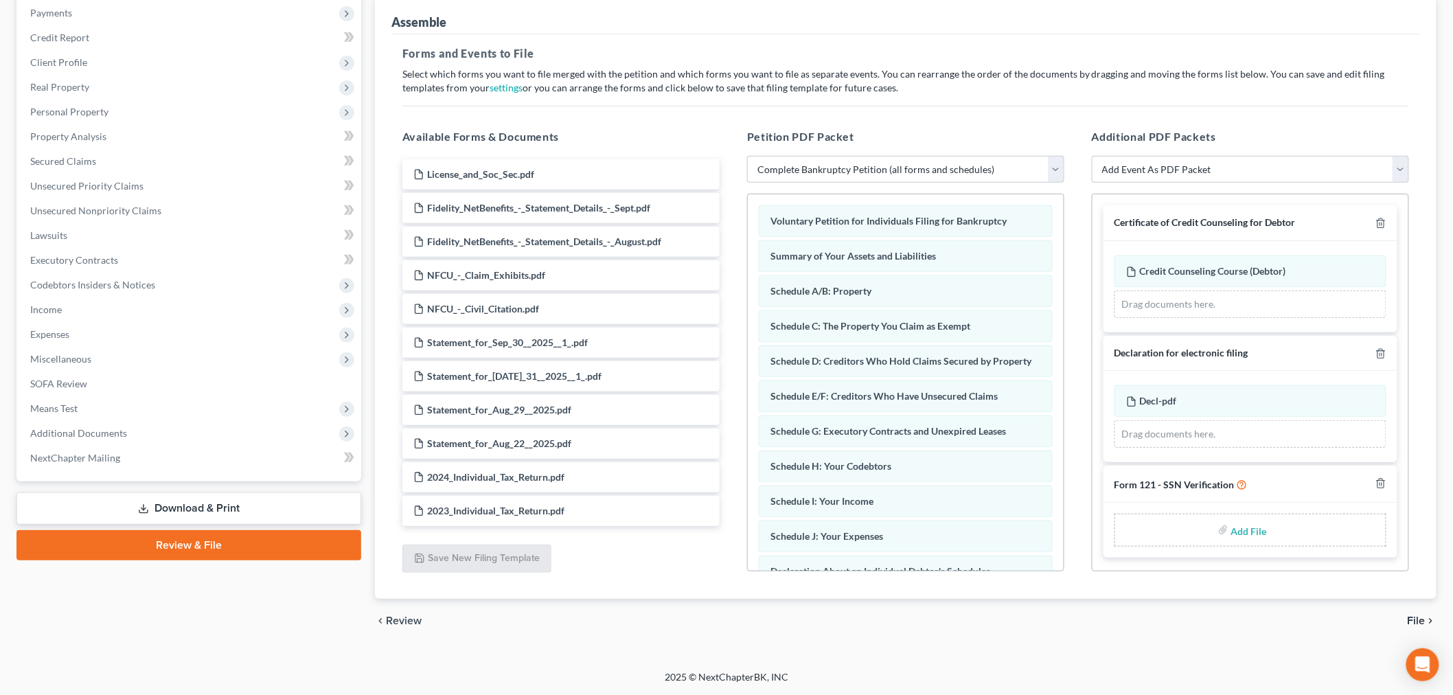
click at [1246, 530] on input "file" at bounding box center [1247, 530] width 33 height 25
type input "C:\fakepath\SSN Ver.pdf"
click at [1415, 619] on span "File" at bounding box center [1417, 620] width 18 height 11
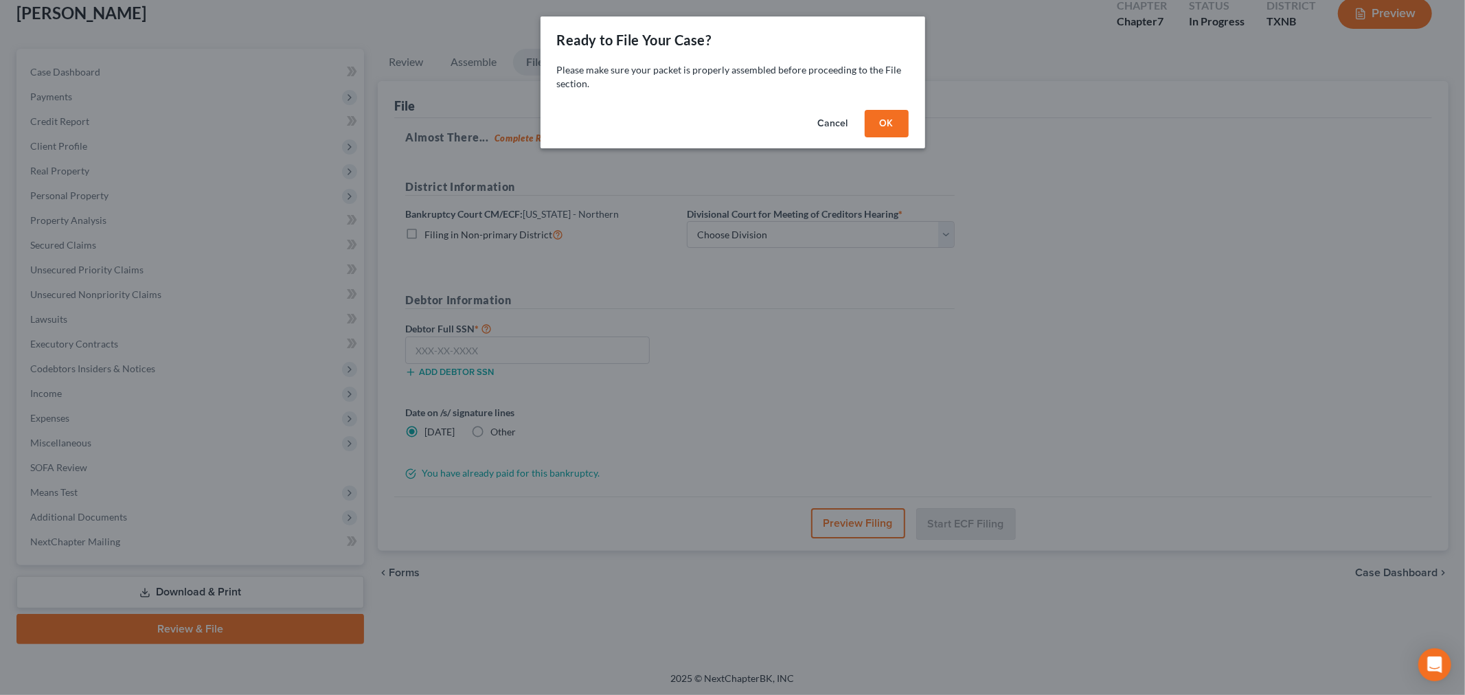
click at [898, 124] on button "OK" at bounding box center [887, 123] width 44 height 27
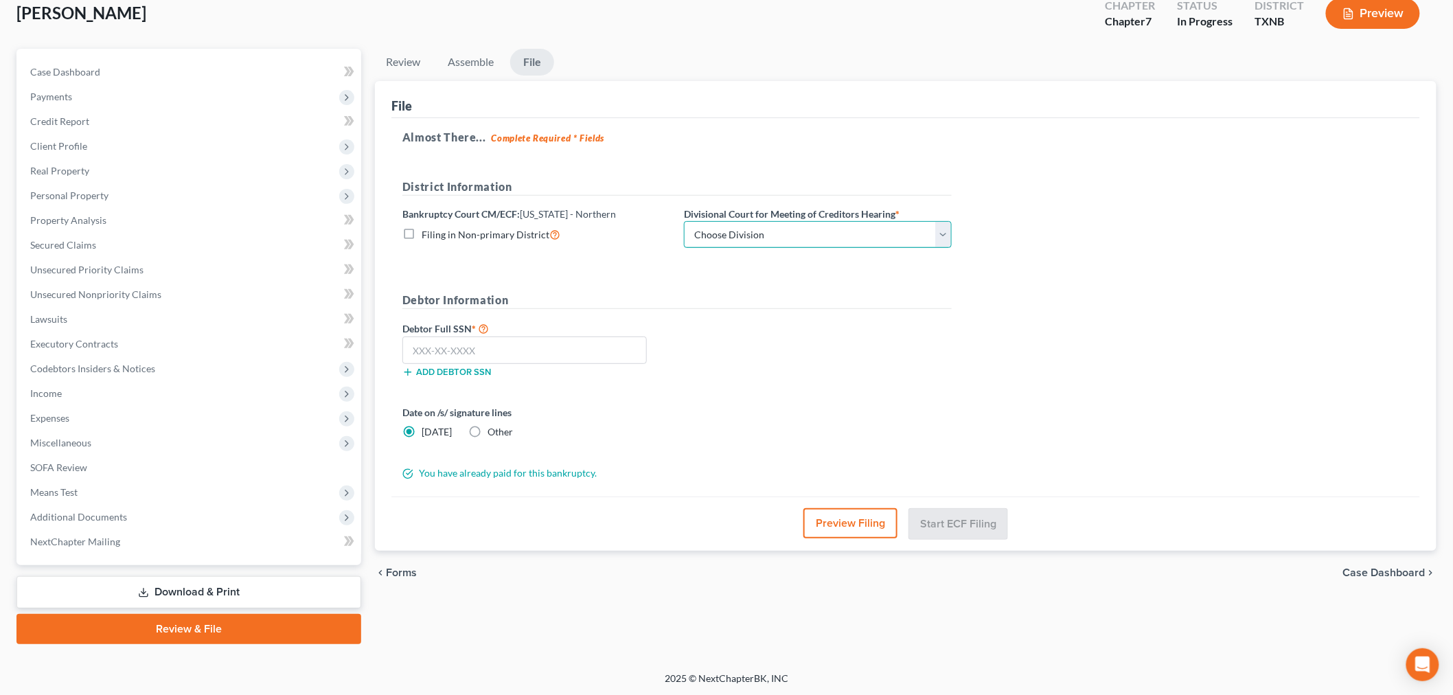
click at [869, 234] on select "Choose Division [PERSON_NAME] [GEOGRAPHIC_DATA] [GEOGRAPHIC_DATA] [GEOGRAPHIC_D…" at bounding box center [818, 234] width 268 height 27
select select "2"
click at [684, 221] on select "Choose Division [PERSON_NAME] [GEOGRAPHIC_DATA] [GEOGRAPHIC_DATA] [GEOGRAPHIC_D…" at bounding box center [818, 234] width 268 height 27
click at [602, 357] on input "text" at bounding box center [524, 350] width 244 height 27
type input "136-92-5034"
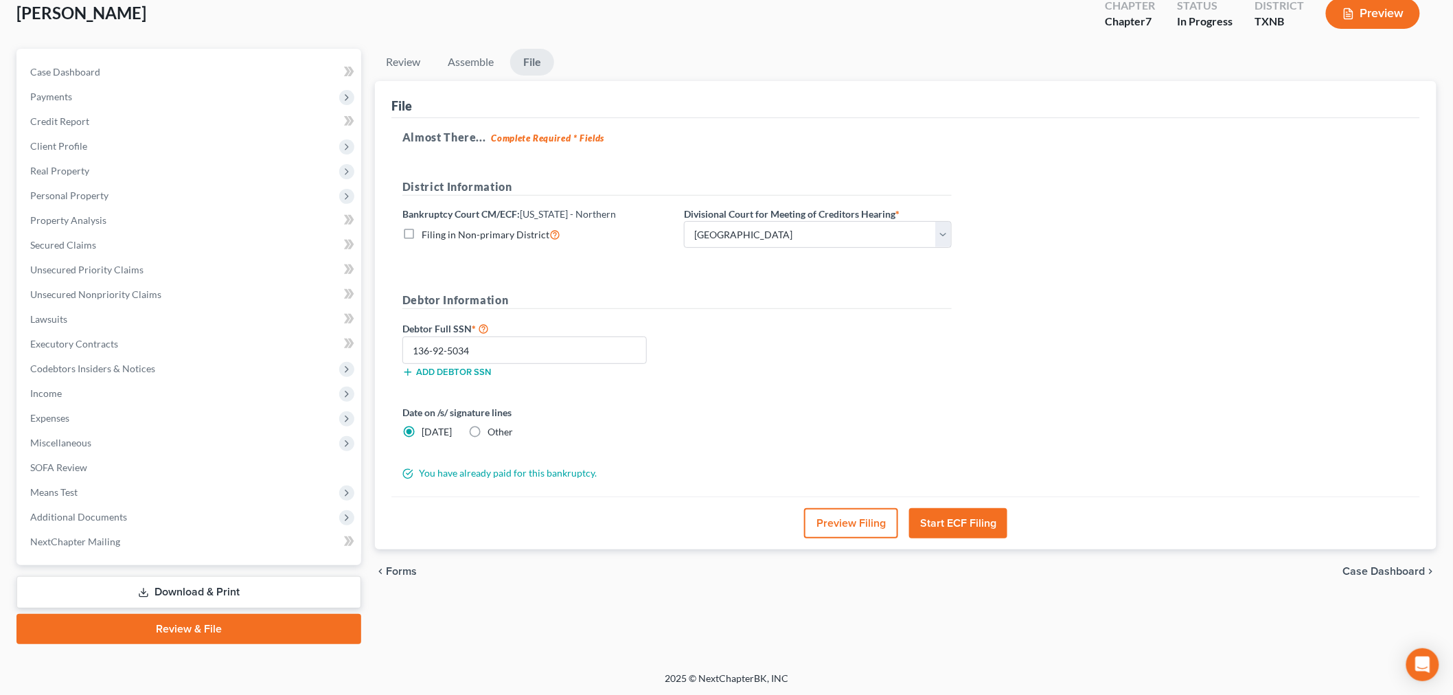
click at [790, 352] on div "Debtor Full SSN * 136-92-5034 Add debtor SSN" at bounding box center [677, 354] width 563 height 69
click at [941, 527] on button "Start ECF Filing" at bounding box center [958, 523] width 98 height 30
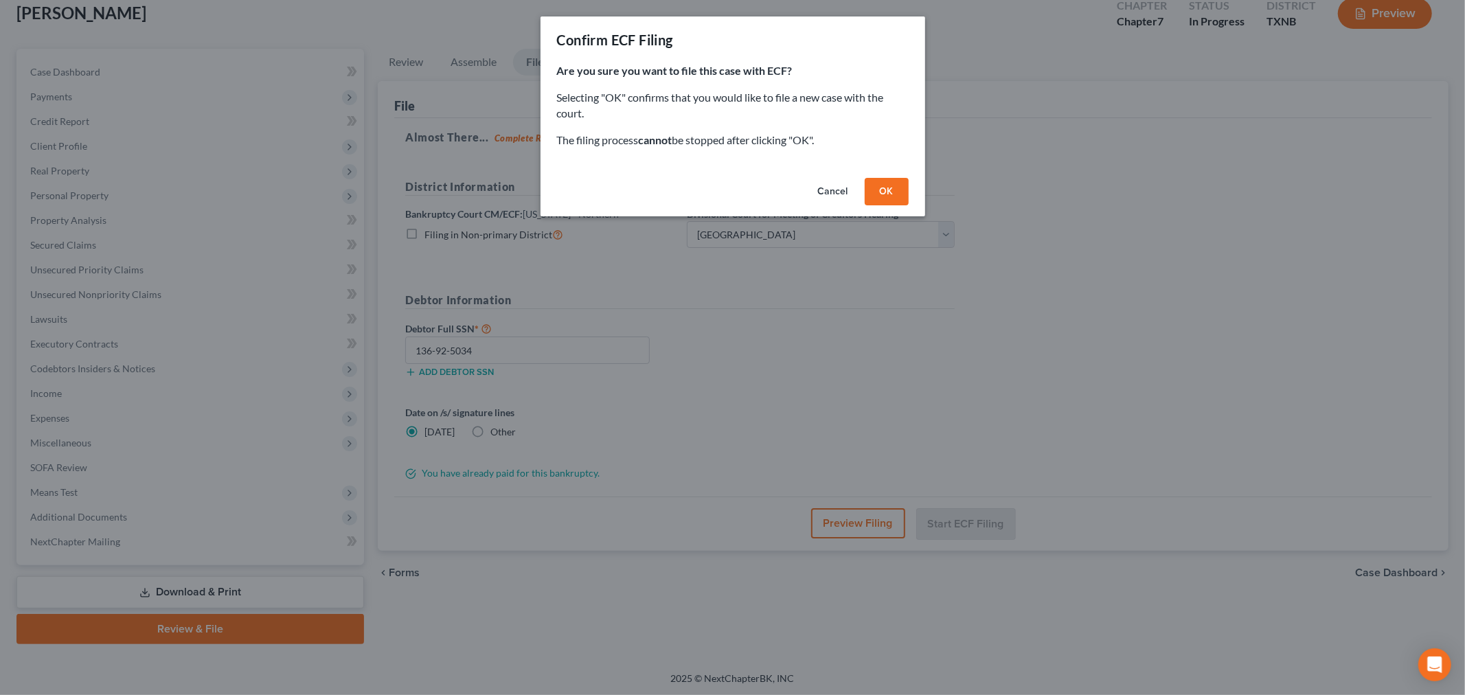
click at [884, 197] on button "OK" at bounding box center [887, 191] width 44 height 27
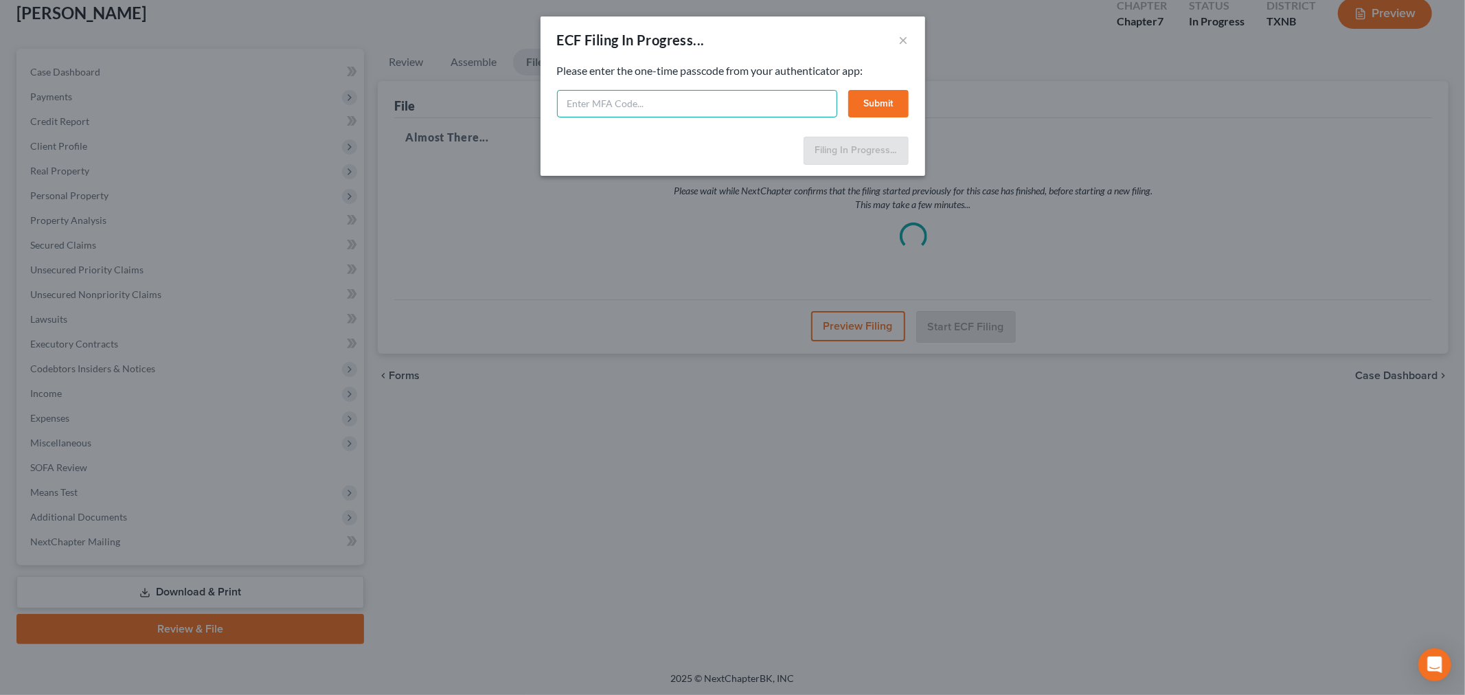
click at [639, 105] on input "text" at bounding box center [697, 103] width 280 height 27
paste input "578553"
type input "578553"
click at [876, 105] on button "Submit" at bounding box center [878, 103] width 60 height 27
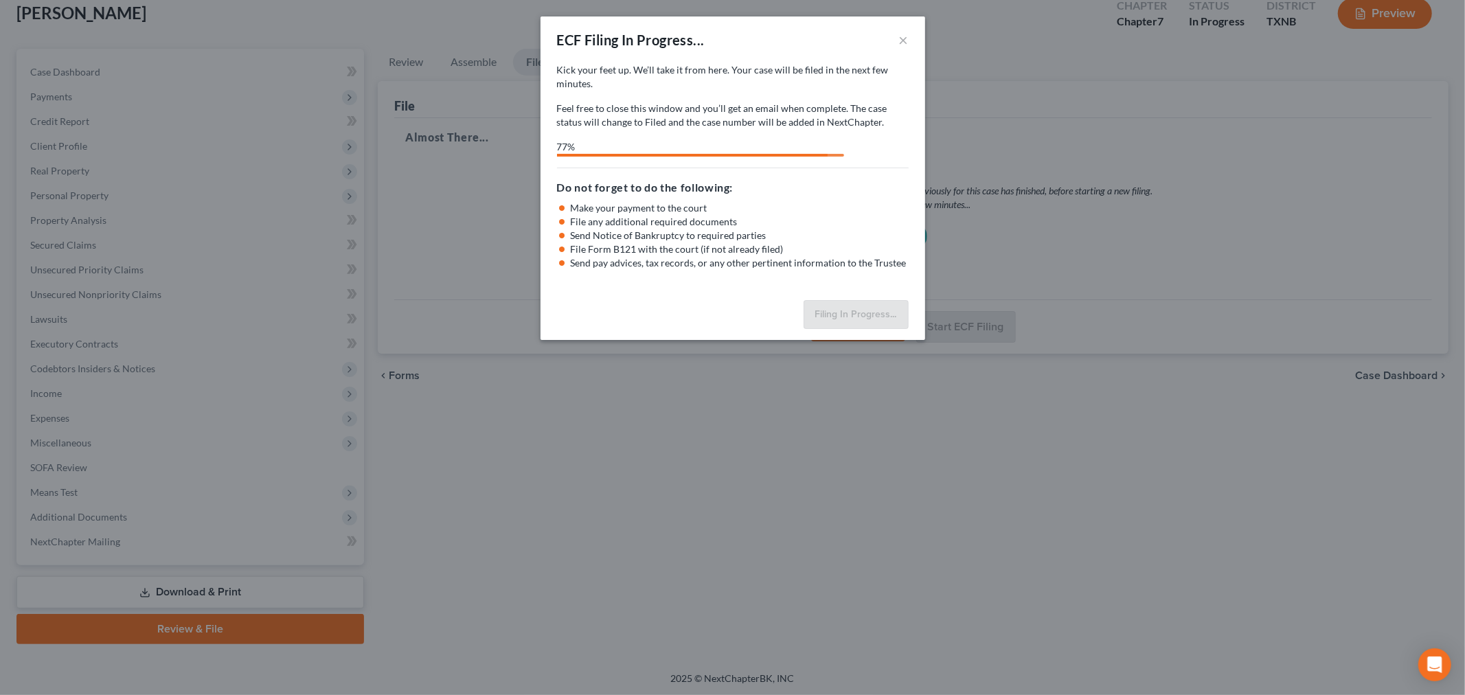
select select "2"
